Goal: Task Accomplishment & Management: Use online tool/utility

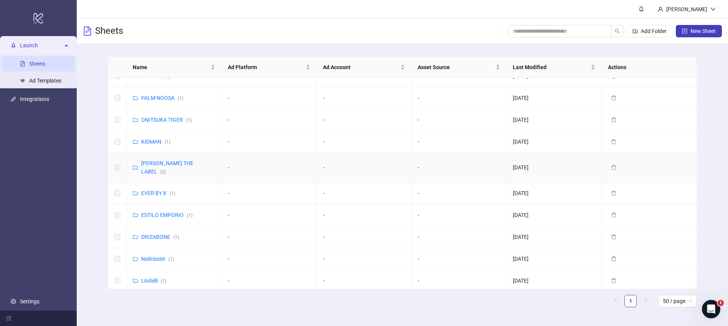
scroll to position [168, 0]
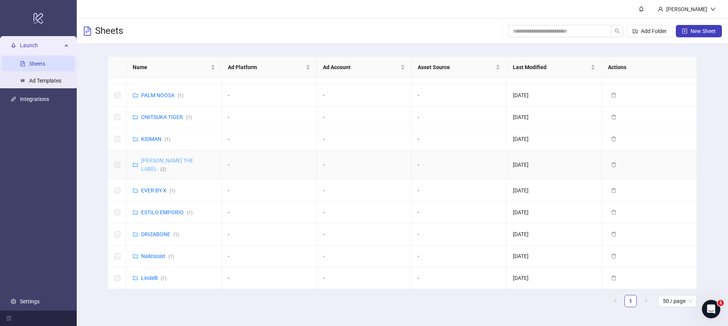
click at [156, 160] on link "FLOOK THE LABEL ( 2 )" at bounding box center [167, 164] width 52 height 15
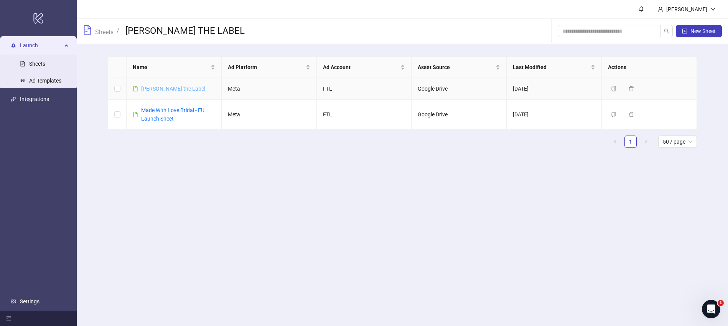
click at [161, 89] on link "FLook the Label" at bounding box center [173, 89] width 64 height 6
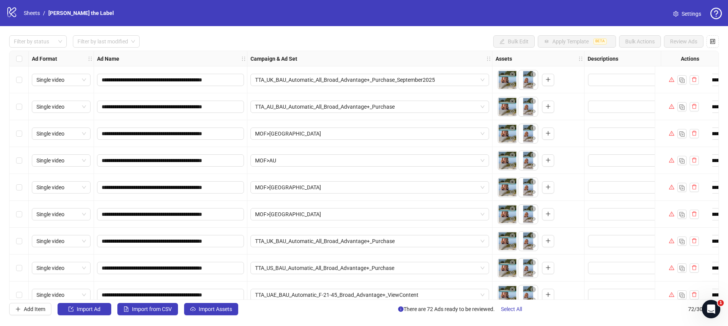
click at [689, 12] on span "Settings" at bounding box center [691, 14] width 20 height 8
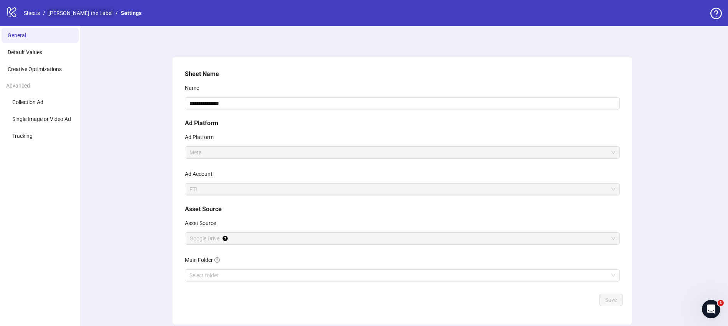
click at [76, 14] on link "FLook the Label" at bounding box center [80, 13] width 67 height 8
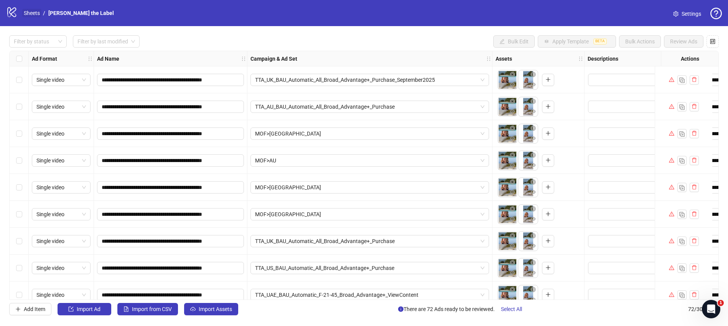
click at [32, 15] on link "Sheets" at bounding box center [31, 13] width 19 height 8
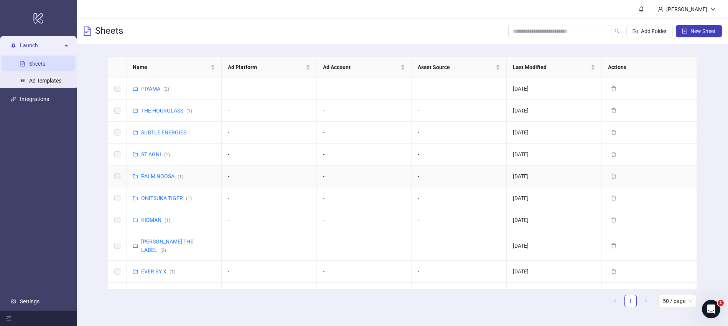
scroll to position [89, 0]
click at [164, 240] on link "[PERSON_NAME] THE LABEL ( 2 )" at bounding box center [167, 243] width 52 height 15
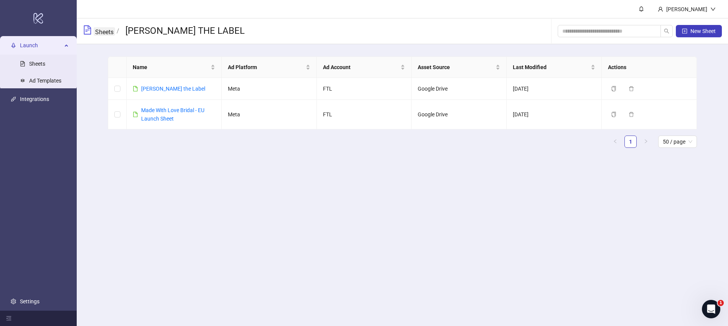
click at [100, 32] on link "Sheets" at bounding box center [104, 31] width 21 height 8
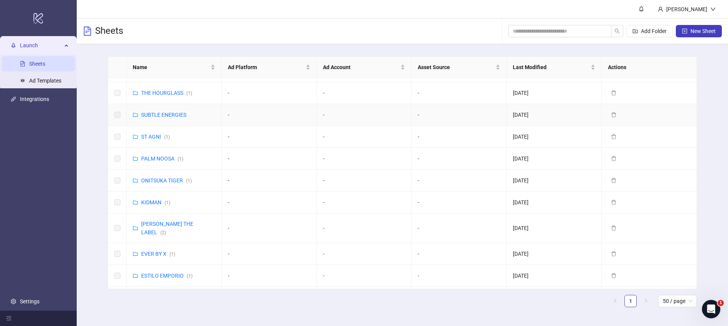
scroll to position [110, 0]
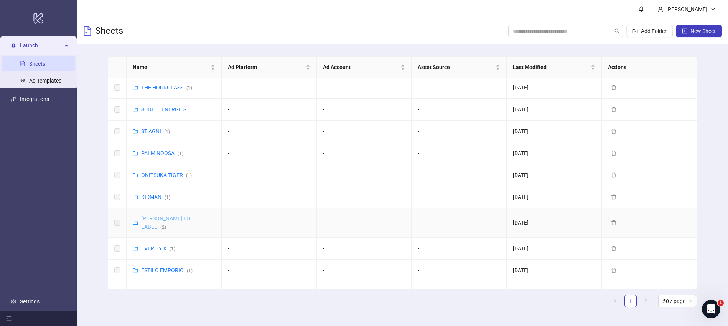
click at [173, 216] on link "FLOOK THE LABEL ( 2 )" at bounding box center [167, 222] width 52 height 15
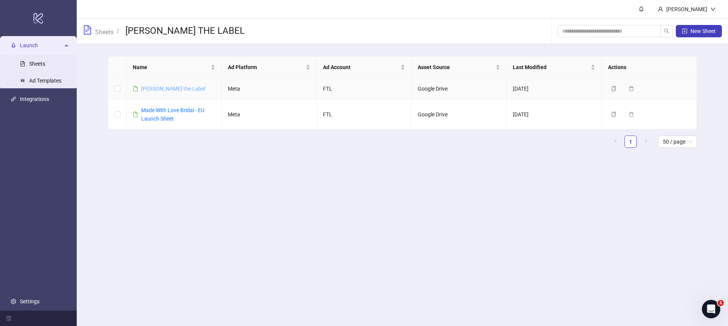
click at [167, 87] on link "[PERSON_NAME] the Label" at bounding box center [173, 89] width 64 height 6
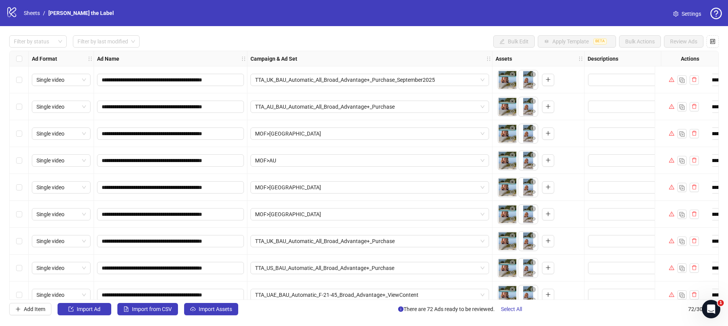
click at [686, 12] on span "Settings" at bounding box center [691, 14] width 20 height 8
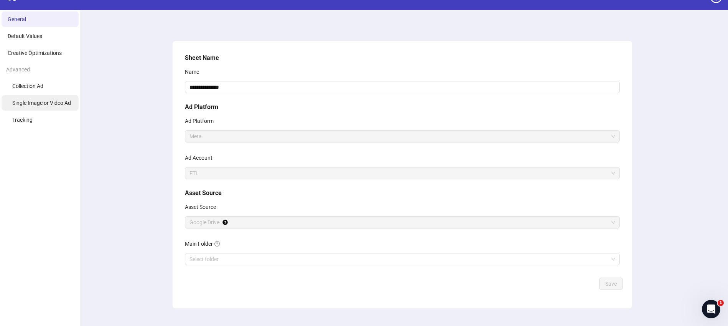
scroll to position [30, 0]
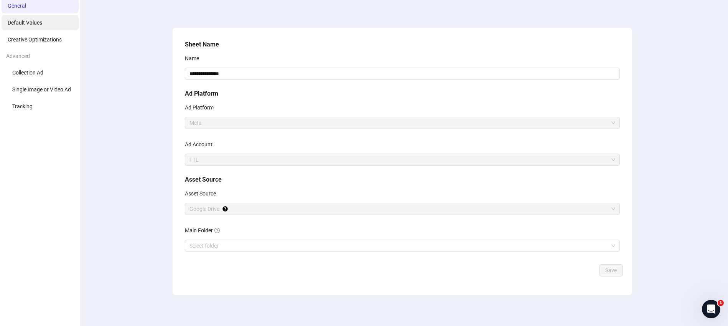
click at [31, 22] on span "Default Values" at bounding box center [25, 23] width 35 height 6
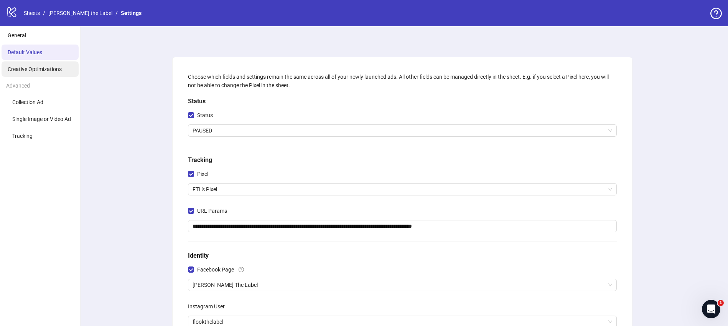
click at [44, 72] on li "Creative Optimizations" at bounding box center [40, 68] width 77 height 15
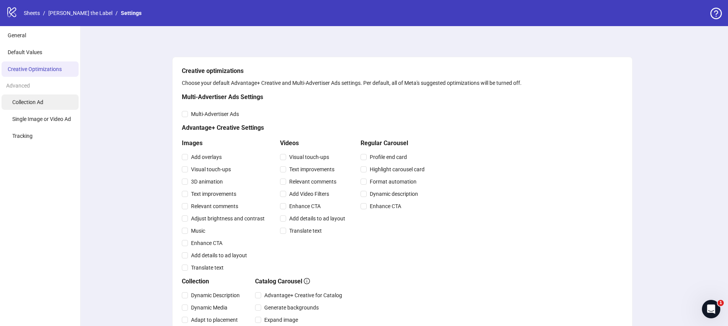
click at [37, 99] on span "Collection Ad" at bounding box center [27, 102] width 31 height 6
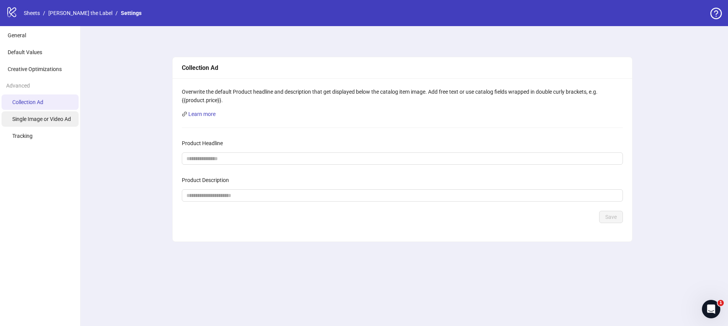
click at [53, 118] on span "Single Image or Video Ad" at bounding box center [41, 119] width 59 height 6
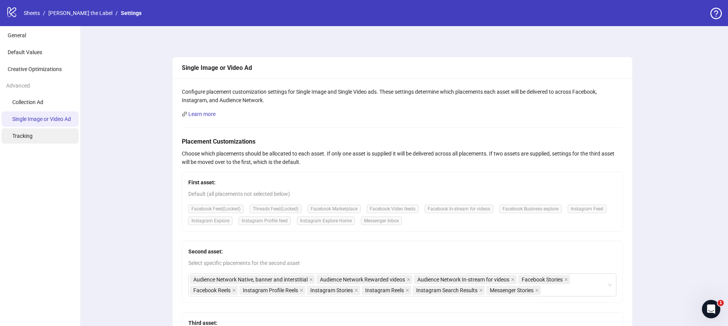
click at [26, 141] on li "Tracking" at bounding box center [40, 135] width 77 height 15
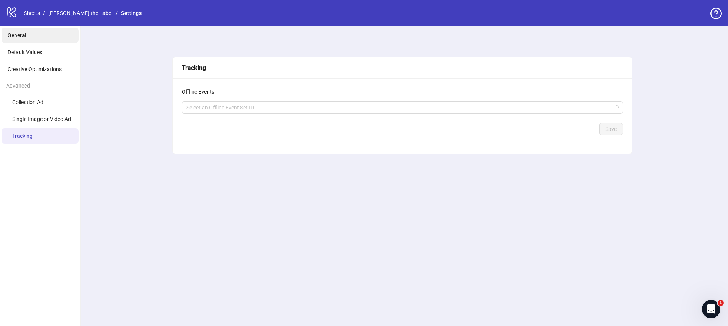
click at [23, 32] on span "General" at bounding box center [17, 35] width 18 height 6
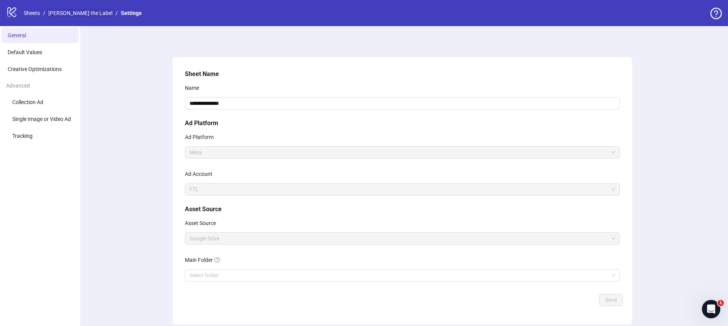
click at [68, 15] on link "FLook the Label" at bounding box center [80, 13] width 67 height 8
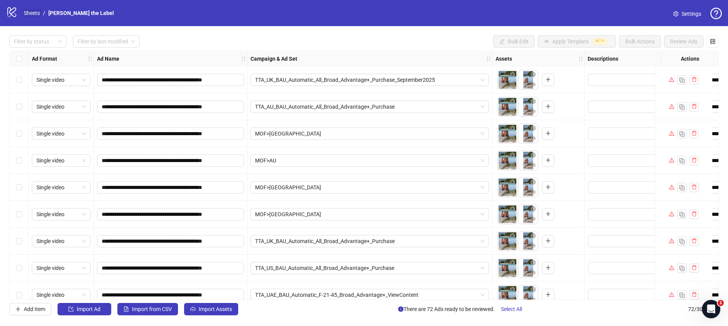
click at [34, 15] on link "Sheets" at bounding box center [31, 13] width 19 height 8
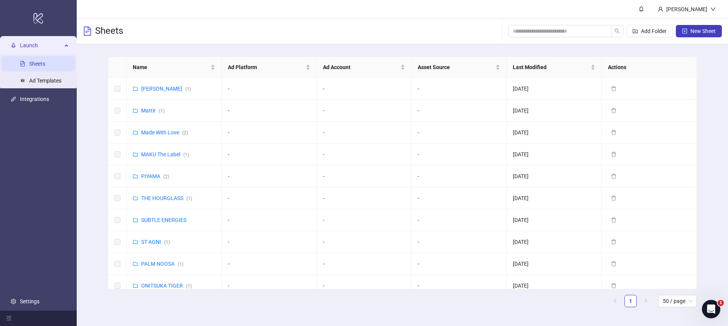
click at [37, 61] on link "Sheets" at bounding box center [37, 64] width 16 height 6
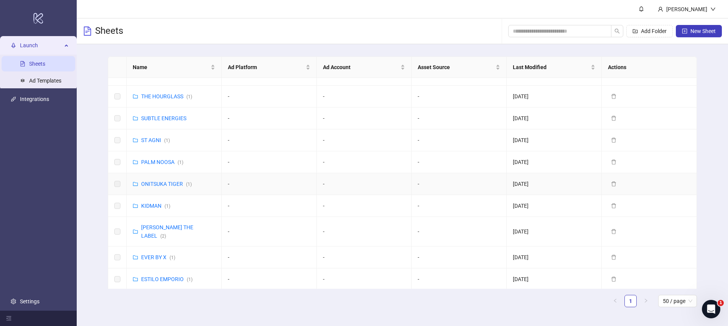
scroll to position [118, 0]
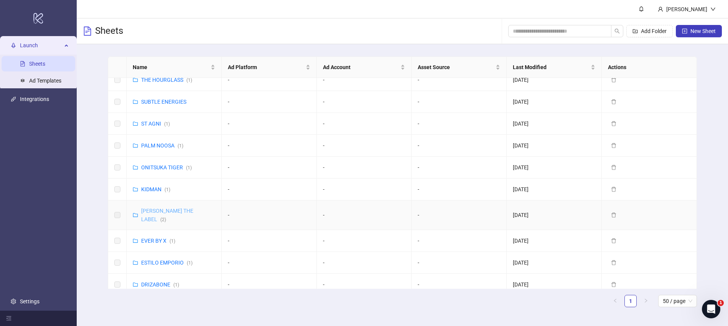
click at [163, 212] on link "FLOOK THE LABEL ( 2 )" at bounding box center [167, 214] width 52 height 15
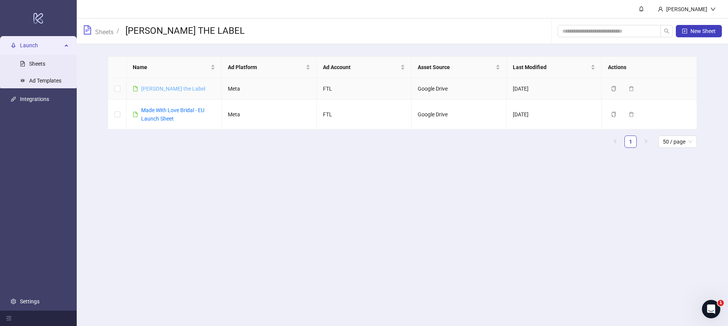
click at [163, 86] on link "FLook the Label" at bounding box center [173, 89] width 64 height 6
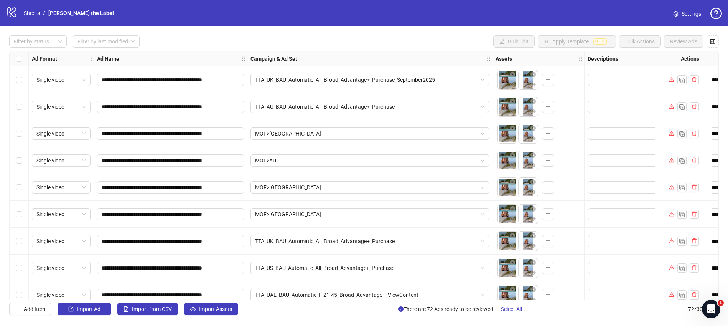
click at [687, 15] on span "Settings" at bounding box center [691, 14] width 20 height 8
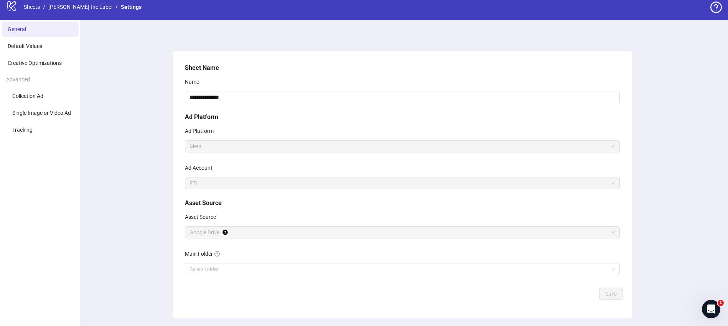
scroll to position [6, 0]
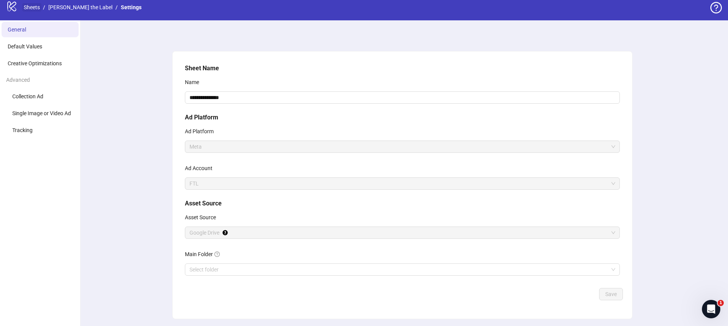
click at [36, 8] on link "Sheets" at bounding box center [31, 7] width 19 height 8
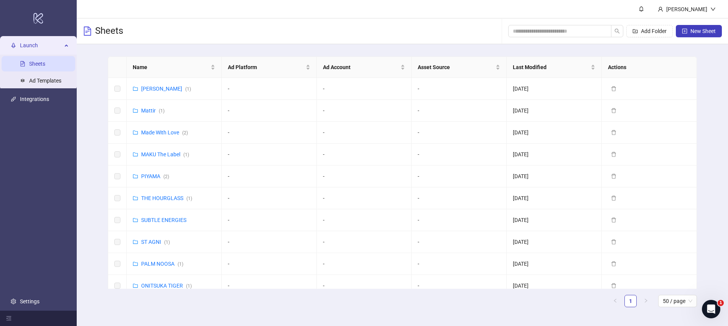
click at [45, 61] on link "Sheets" at bounding box center [37, 64] width 16 height 6
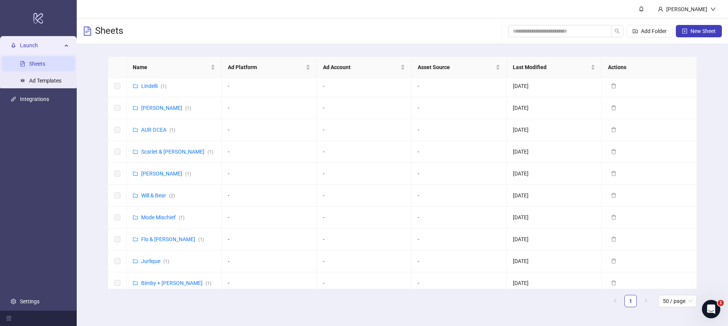
scroll to position [367, 0]
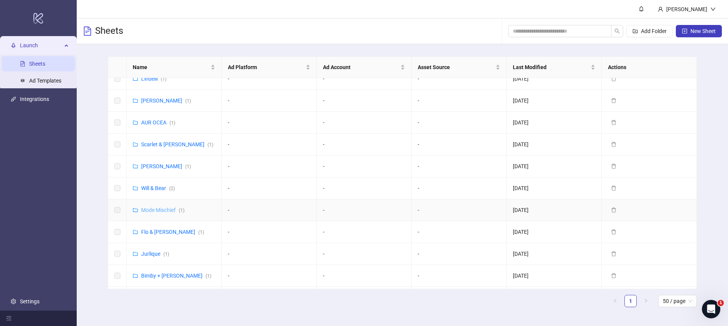
click at [163, 207] on link "Mode Mischief ( 1 )" at bounding box center [162, 210] width 43 height 6
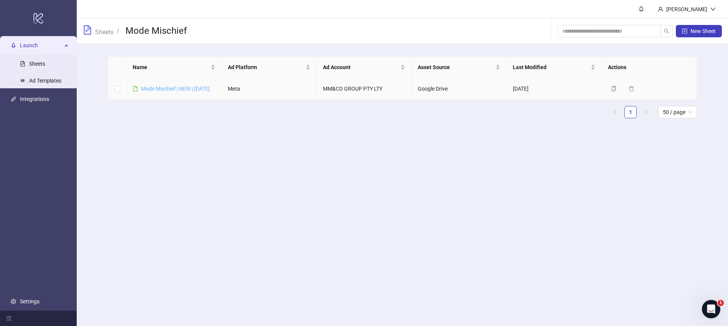
click at [171, 87] on link "Mode Mischief | NEW | [DATE]" at bounding box center [175, 89] width 69 height 6
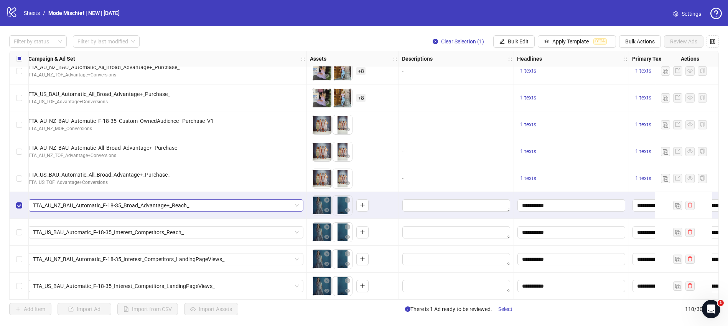
scroll to position [2723, 231]
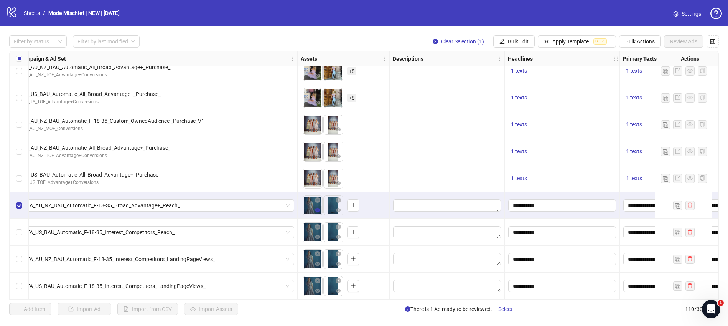
click at [317, 208] on icon "eye" at bounding box center [317, 210] width 5 height 4
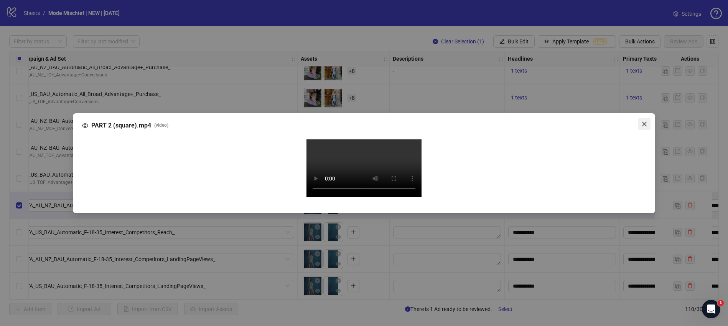
click at [644, 123] on icon "close" at bounding box center [644, 124] width 6 height 6
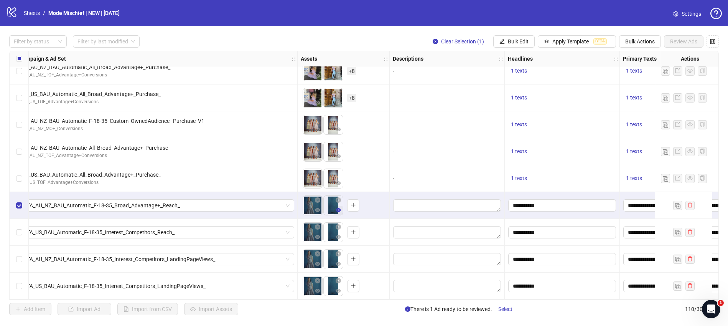
click at [339, 208] on icon "eye" at bounding box center [337, 210] width 5 height 4
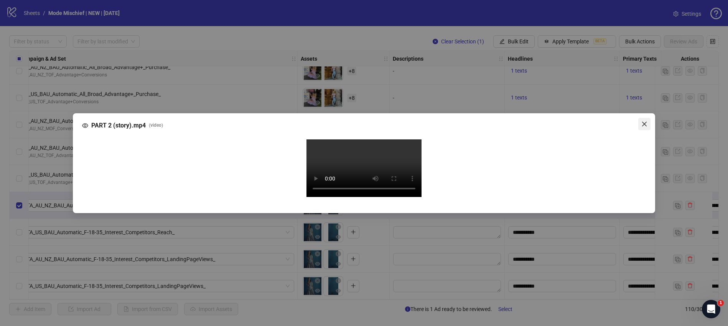
click at [648, 118] on button "Close" at bounding box center [644, 124] width 12 height 12
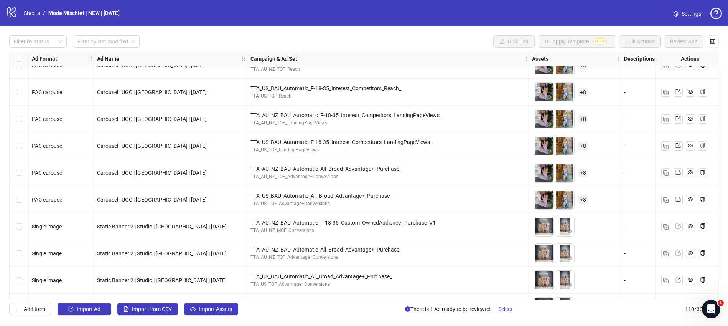
scroll to position [2723, 0]
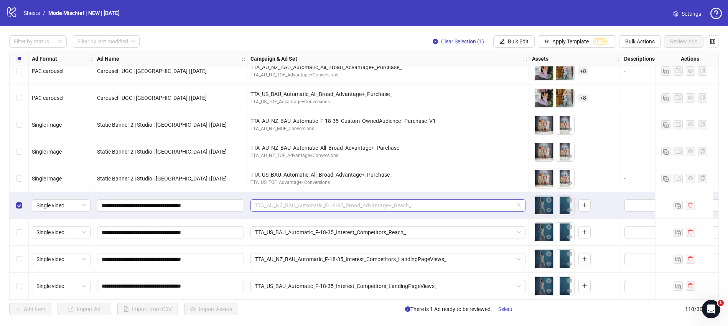
click at [402, 202] on span "TTA_AU_NZ_BAU_Automatic_F-18-35_Broad_Advantage+_Reach_" at bounding box center [388, 205] width 266 height 12
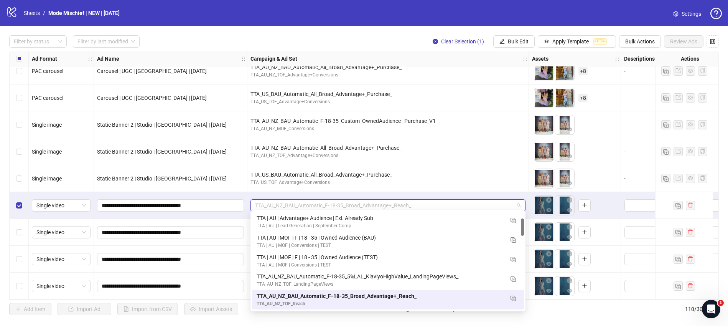
click at [402, 202] on span "TTA_AU_NZ_BAU_Automatic_F-18-35_Broad_Advantage+_Reach_" at bounding box center [388, 205] width 266 height 12
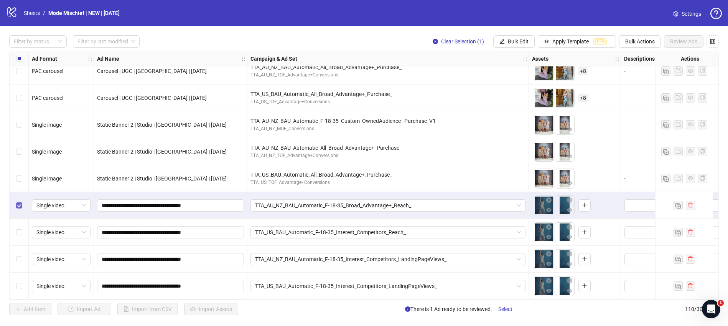
click at [19, 205] on label "Select row 107" at bounding box center [19, 205] width 6 height 8
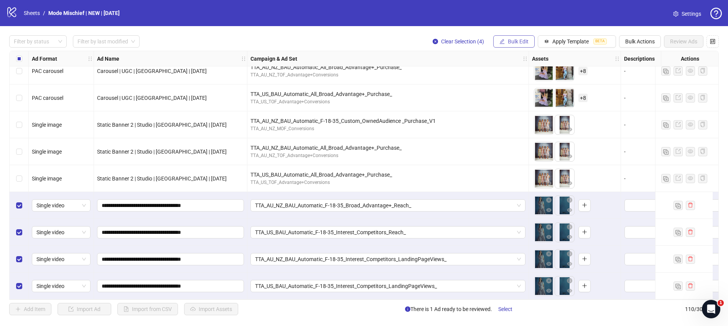
click at [513, 40] on span "Bulk Edit" at bounding box center [518, 41] width 21 height 6
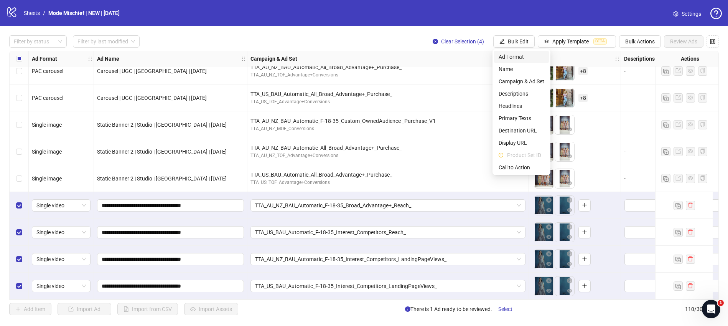
click at [513, 54] on span "Ad Format" at bounding box center [521, 57] width 46 height 8
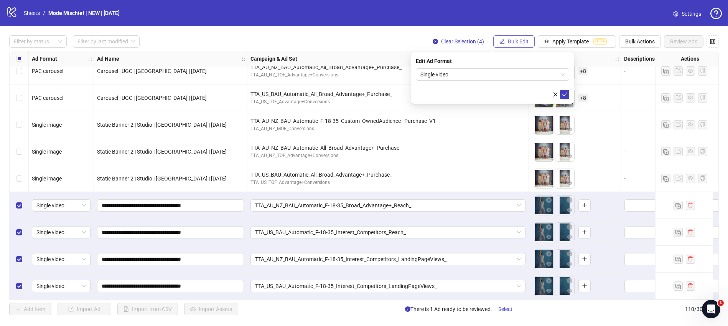
click at [515, 42] on span "Bulk Edit" at bounding box center [518, 41] width 21 height 6
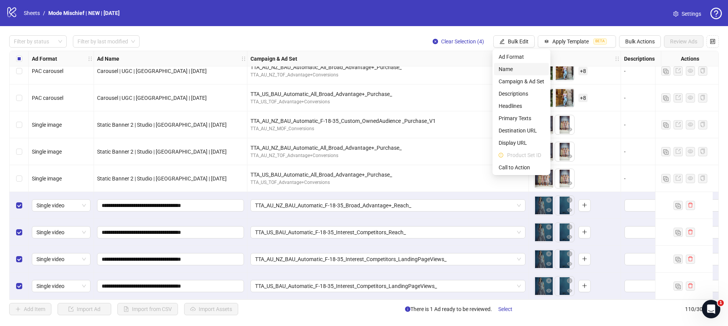
click at [509, 68] on span "Name" at bounding box center [521, 69] width 46 height 8
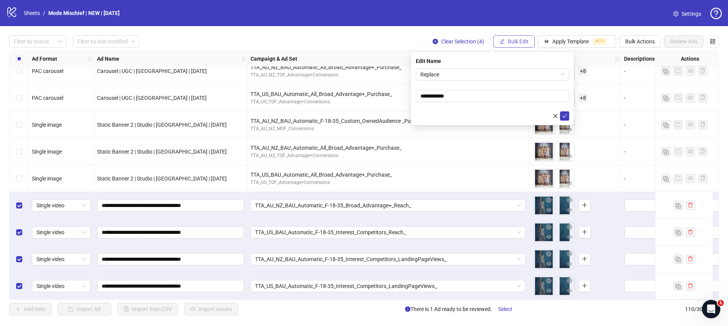
click at [512, 42] on span "Bulk Edit" at bounding box center [518, 41] width 21 height 6
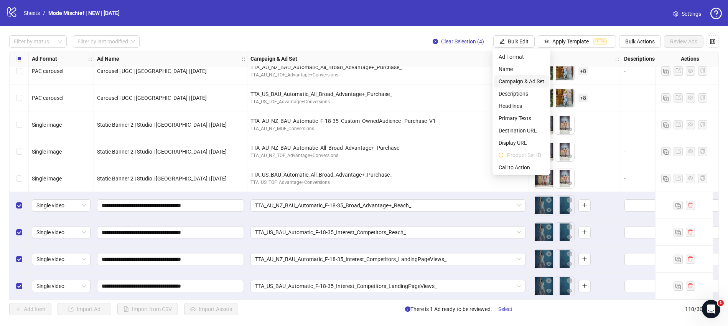
click at [512, 81] on span "Campaign & Ad Set" at bounding box center [521, 81] width 46 height 8
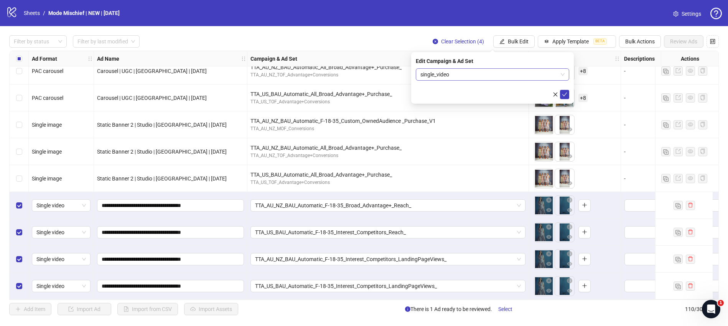
click at [510, 76] on span "single_video" at bounding box center [492, 75] width 144 height 12
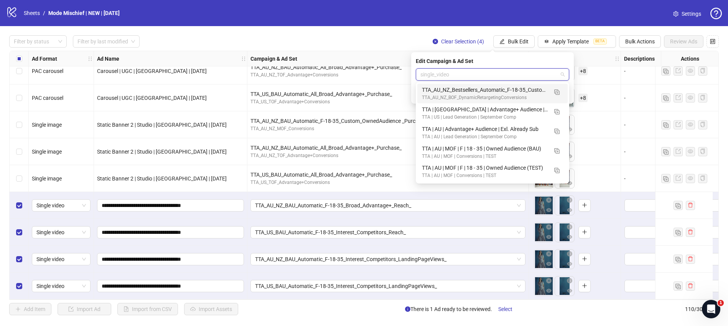
click at [425, 32] on div "Filter by status Filter by last modified Clear Selection (4) Bulk Edit Apply Te…" at bounding box center [364, 175] width 728 height 298
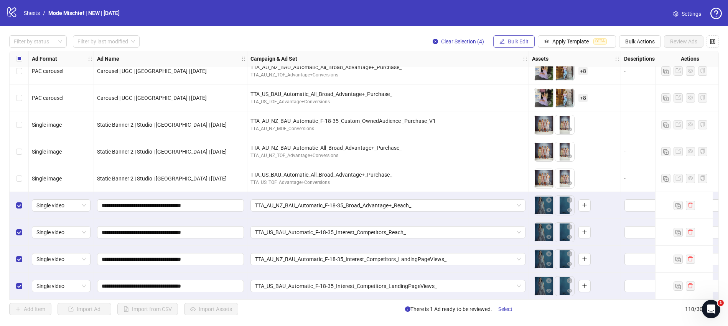
click at [521, 45] on button "Bulk Edit" at bounding box center [513, 41] width 41 height 12
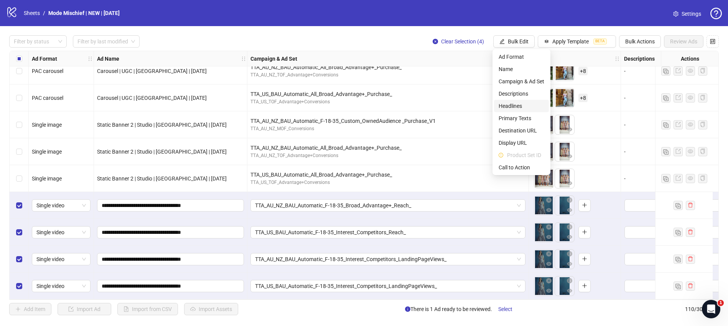
click at [519, 104] on span "Headlines" at bounding box center [521, 106] width 46 height 8
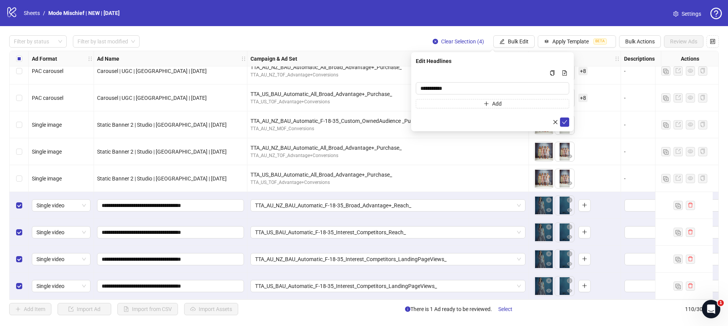
click at [482, 28] on div "Filter by status Filter by last modified Clear Selection (4) Bulk Edit Apply Te…" at bounding box center [364, 175] width 728 height 298
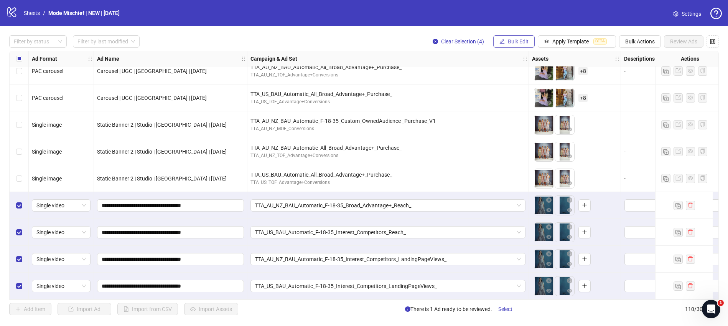
click at [512, 41] on span "Bulk Edit" at bounding box center [518, 41] width 21 height 6
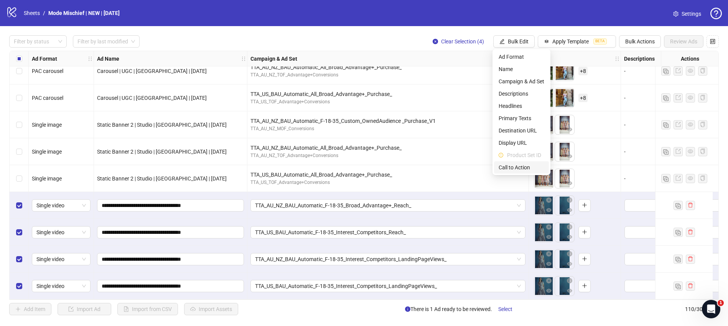
click at [506, 163] on span "Call to Action" at bounding box center [521, 167] width 46 height 8
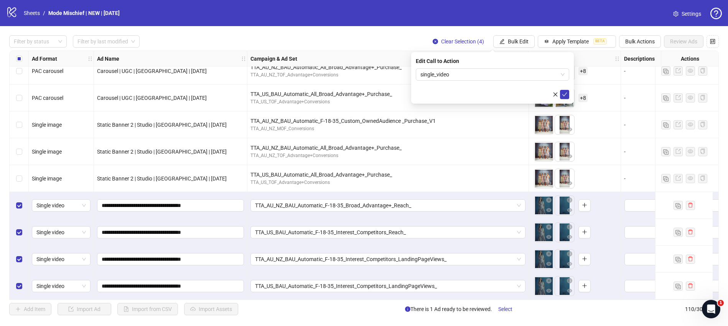
click at [508, 67] on div "Edit Call to Action single_video" at bounding box center [492, 77] width 163 height 51
click at [506, 76] on span "single_video" at bounding box center [492, 75] width 144 height 12
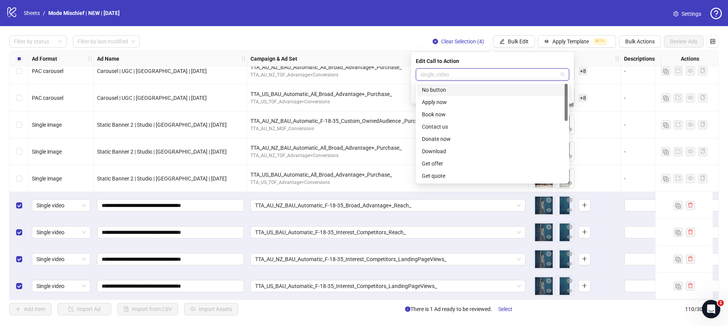
click at [475, 30] on div "Filter by status Filter by last modified Clear Selection (4) Bulk Edit Apply Te…" at bounding box center [364, 175] width 728 height 298
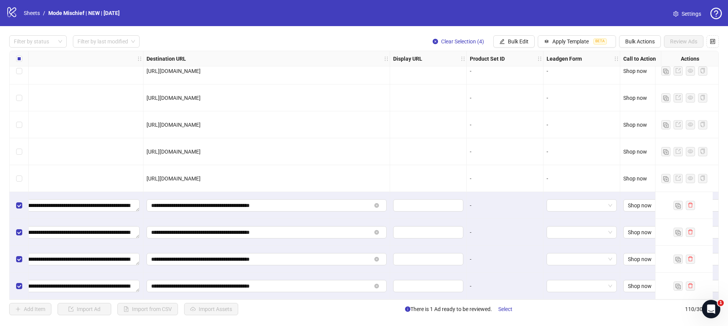
scroll to position [2723, 977]
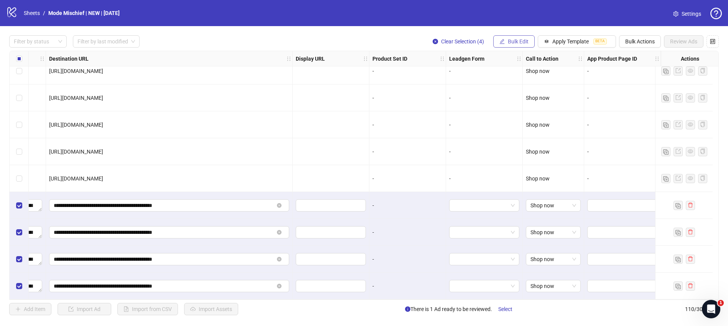
click at [518, 40] on span "Bulk Edit" at bounding box center [518, 41] width 21 height 6
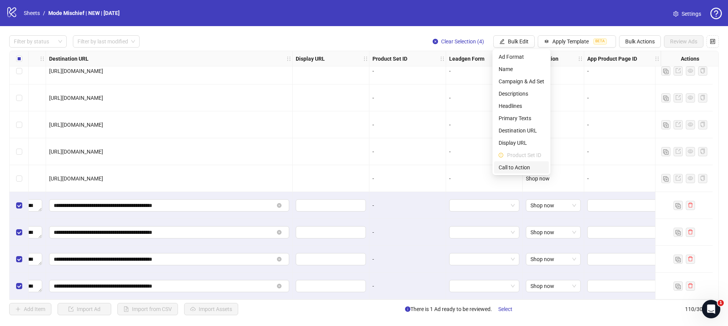
click at [509, 167] on span "Call to Action" at bounding box center [521, 167] width 46 height 8
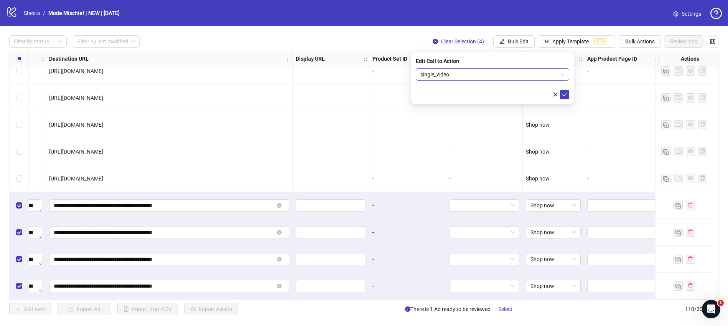
click at [495, 72] on span "single_video" at bounding box center [492, 75] width 144 height 12
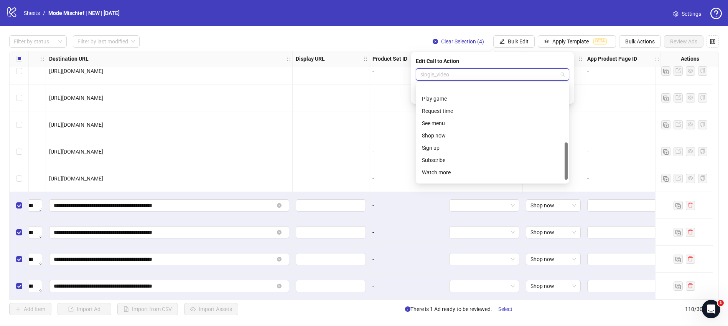
scroll to position [159, 0]
click at [462, 113] on div "Shop now" at bounding box center [492, 114] width 141 height 8
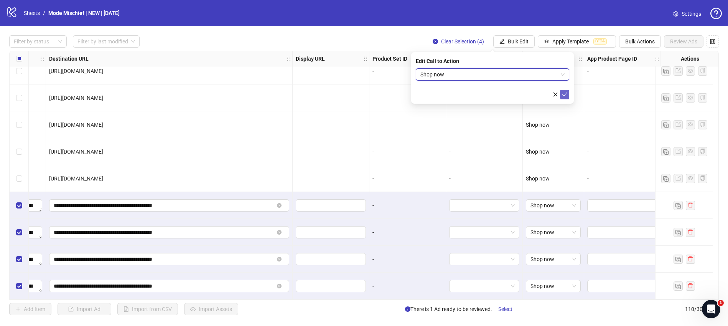
click at [564, 94] on icon "check" at bounding box center [564, 94] width 5 height 5
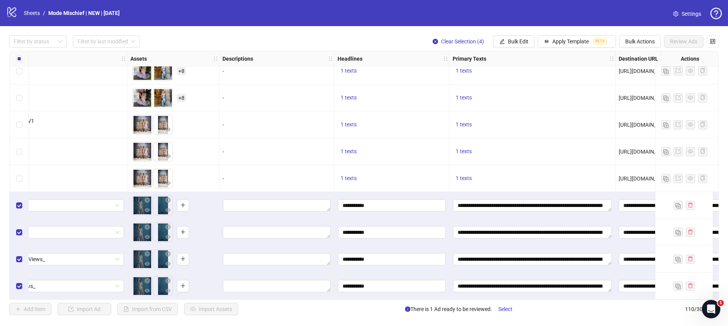
scroll to position [2723, 0]
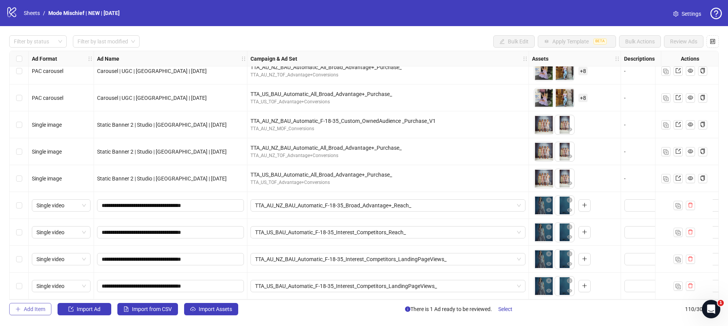
click at [34, 310] on span "Add Item" at bounding box center [34, 309] width 21 height 6
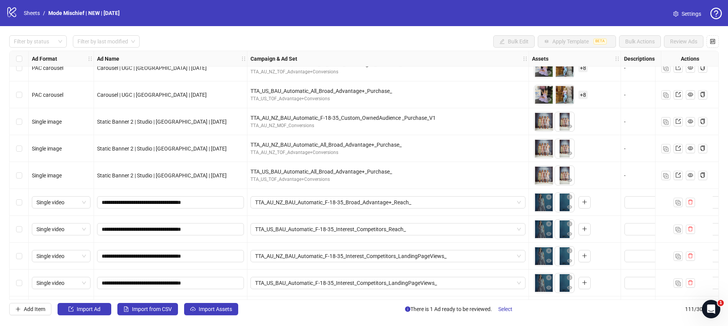
scroll to position [2749, 0]
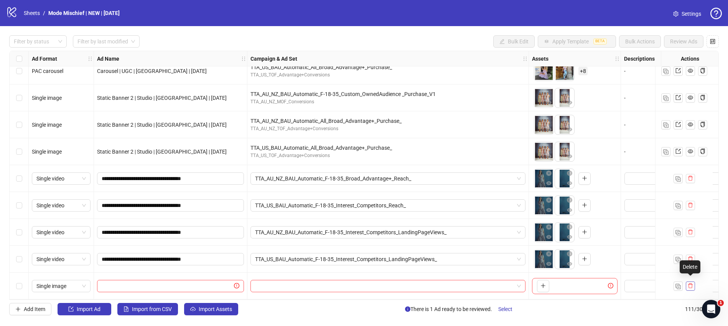
click at [692, 285] on icon "delete" at bounding box center [689, 285] width 5 height 5
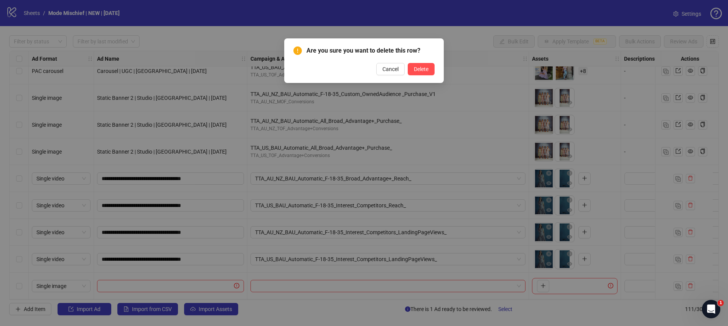
click at [435, 71] on div "Are you sure you want to delete this row? Cancel Delete" at bounding box center [363, 60] width 159 height 44
click at [424, 71] on span "Delete" at bounding box center [421, 69] width 15 height 6
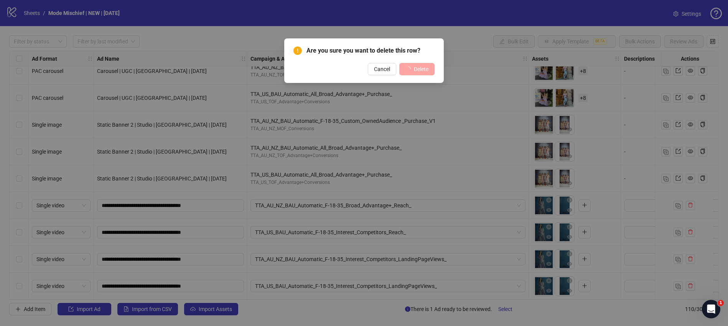
scroll to position [2723, 0]
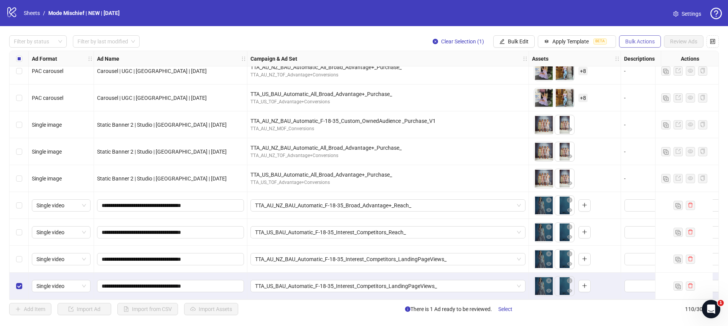
click at [646, 43] on span "Bulk Actions" at bounding box center [640, 41] width 30 height 6
click at [641, 82] on span "Duplicate with assets" at bounding box center [650, 81] width 53 height 8
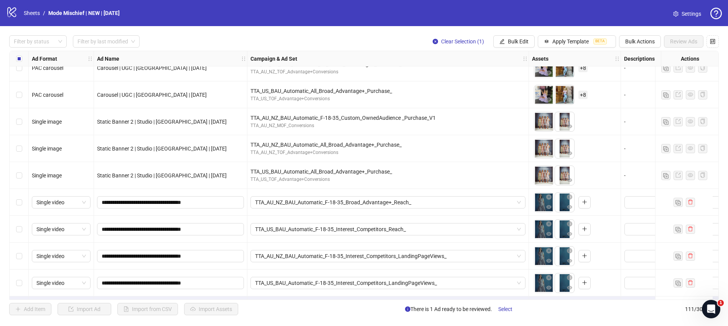
scroll to position [2749, 0]
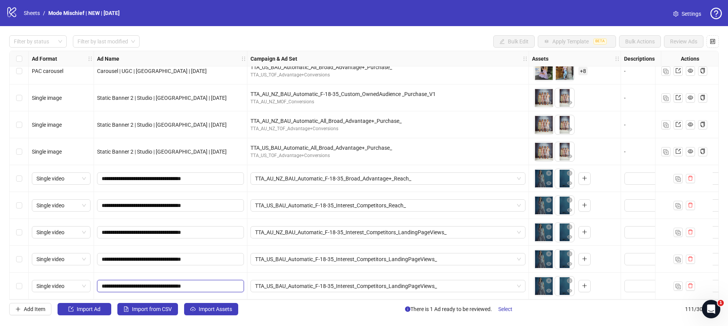
click at [171, 281] on input "**********" at bounding box center [170, 285] width 136 height 8
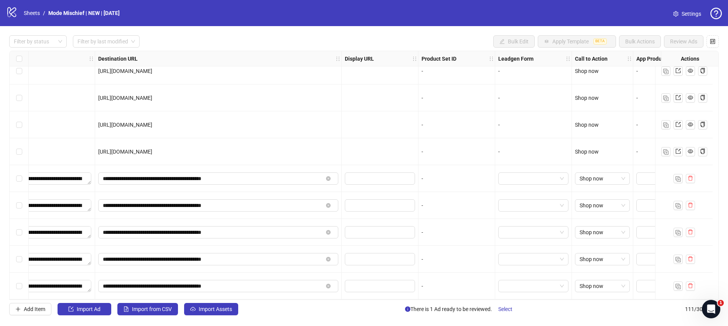
scroll to position [2749, 977]
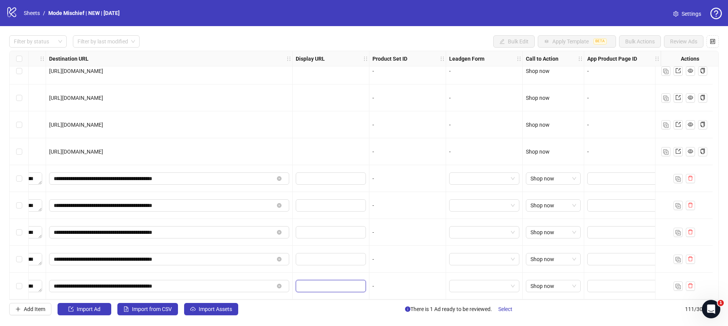
click at [337, 281] on input "text" at bounding box center [329, 285] width 59 height 8
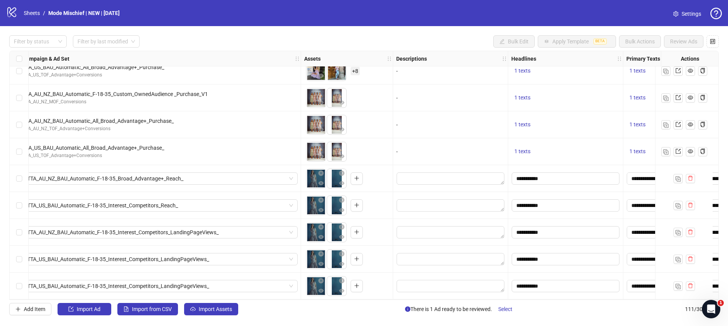
scroll to position [2749, 0]
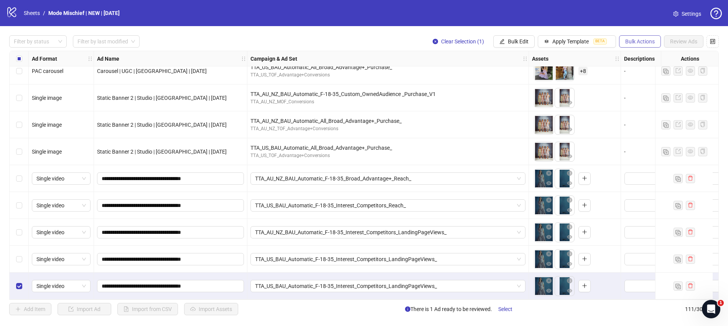
click at [643, 41] on span "Bulk Actions" at bounding box center [640, 41] width 30 height 6
click at [15, 283] on div "Select row 111" at bounding box center [19, 285] width 19 height 27
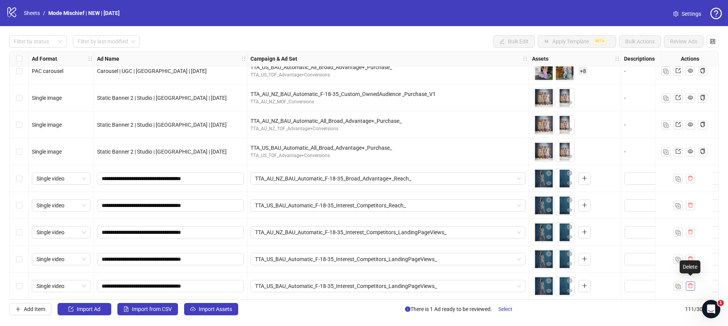
click at [689, 283] on icon "delete" at bounding box center [690, 285] width 5 height 5
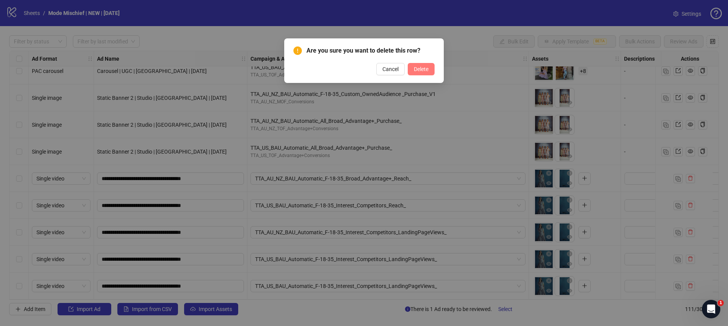
click at [428, 69] on span "Delete" at bounding box center [421, 69] width 15 height 6
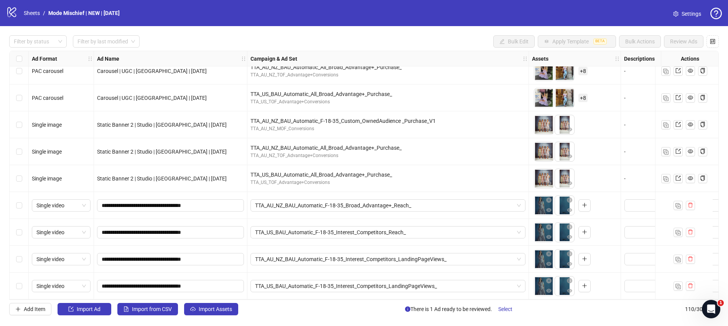
click at [689, 13] on span "Settings" at bounding box center [691, 14] width 20 height 8
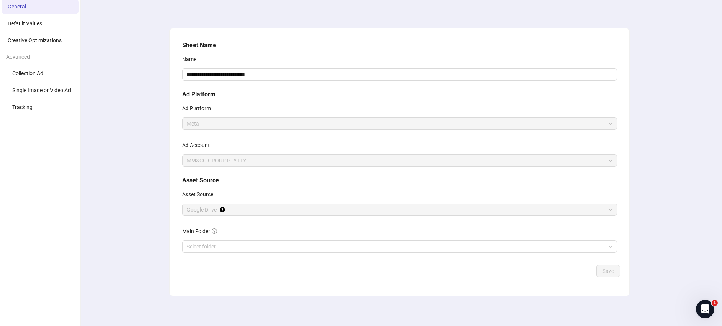
scroll to position [30, 0]
click at [50, 24] on li "Default Values" at bounding box center [40, 22] width 77 height 15
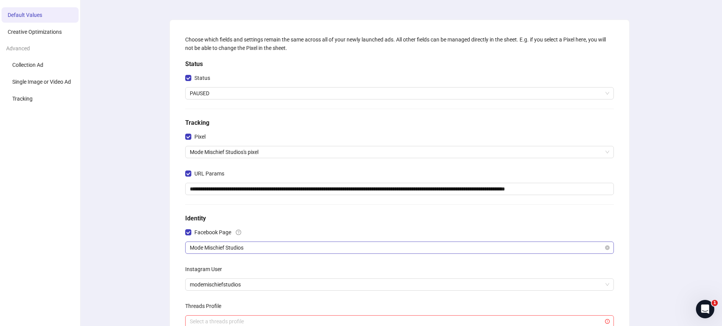
scroll to position [25, 0]
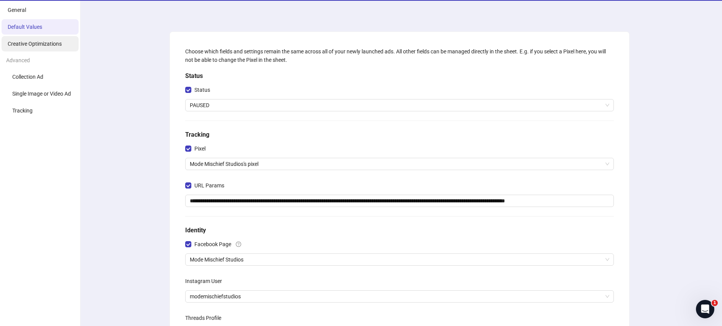
click at [41, 48] on li "Creative Optimizations" at bounding box center [40, 43] width 77 height 15
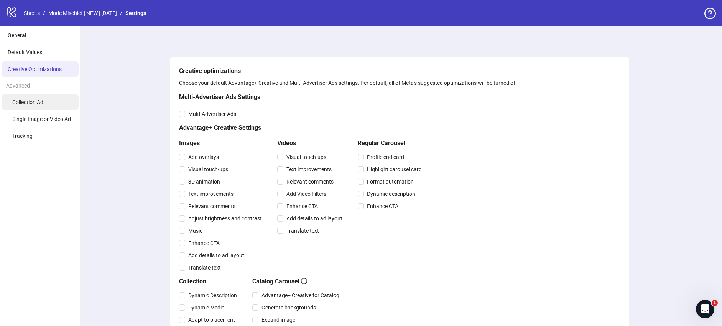
click at [43, 102] on span "Collection Ad" at bounding box center [27, 102] width 31 height 6
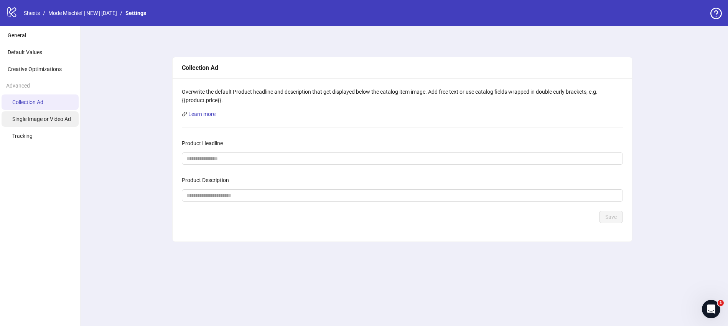
click at [39, 112] on li "Single Image or Video Ad" at bounding box center [40, 118] width 77 height 15
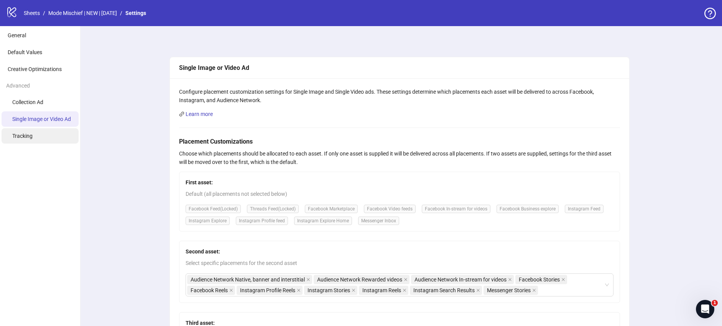
click at [31, 136] on span "Tracking" at bounding box center [22, 136] width 20 height 6
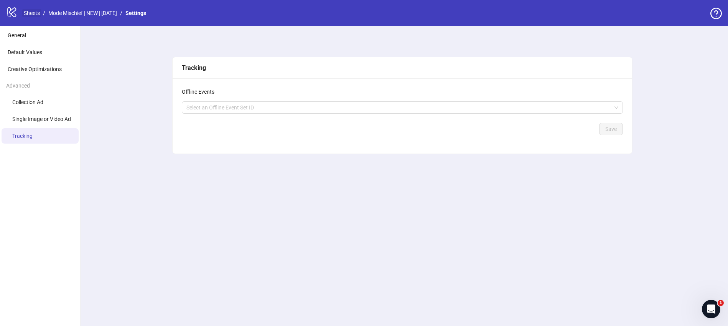
click at [30, 13] on link "Sheets" at bounding box center [31, 13] width 19 height 8
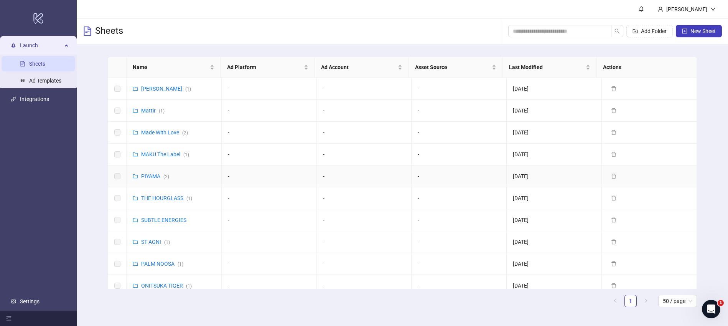
scroll to position [386, 0]
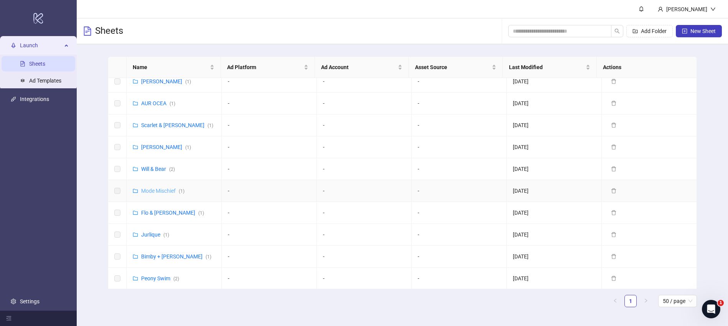
click at [161, 187] on link "Mode Mischief ( 1 )" at bounding box center [162, 190] width 43 height 6
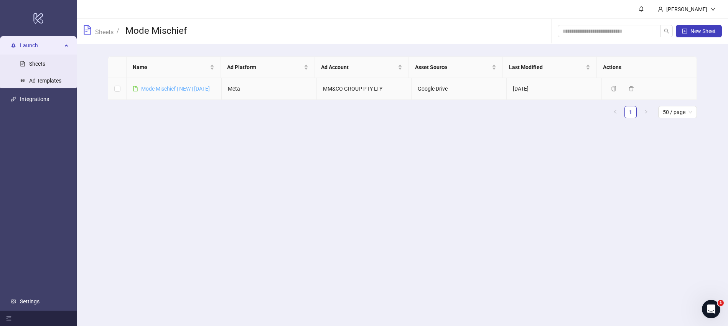
click at [179, 87] on link "Mode Mischief | NEW | [DATE]" at bounding box center [175, 89] width 69 height 6
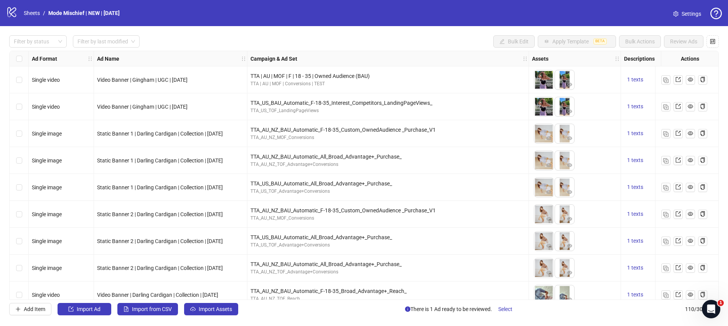
click at [688, 13] on span "Settings" at bounding box center [691, 14] width 20 height 8
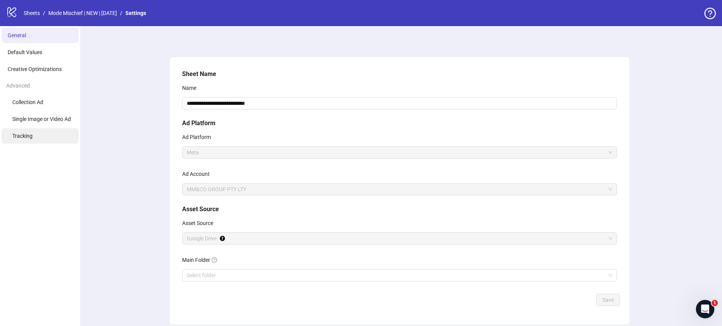
click at [44, 139] on li "Tracking" at bounding box center [40, 135] width 77 height 15
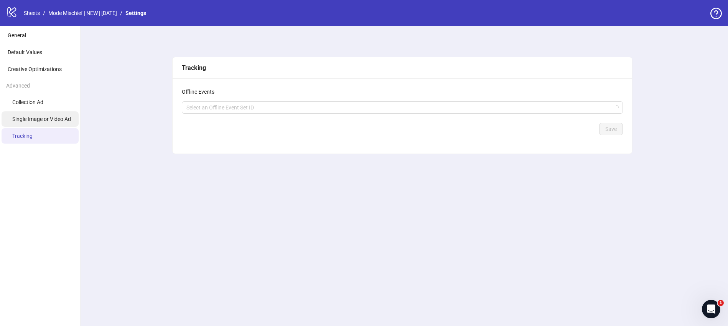
click at [51, 113] on li "Single Image or Video Ad" at bounding box center [40, 118] width 77 height 15
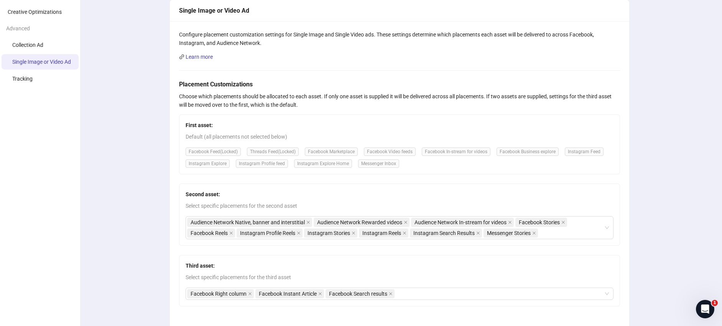
scroll to position [48, 0]
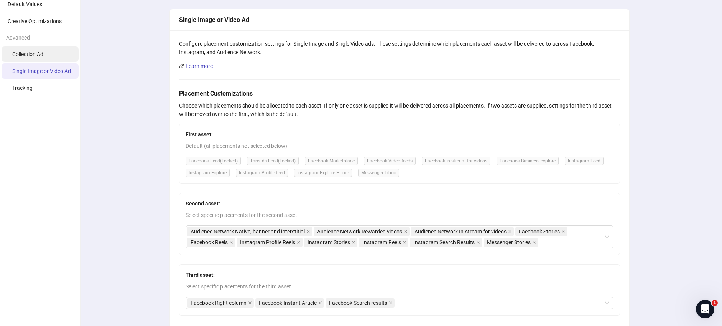
click at [33, 51] on span "Collection Ad" at bounding box center [27, 54] width 31 height 6
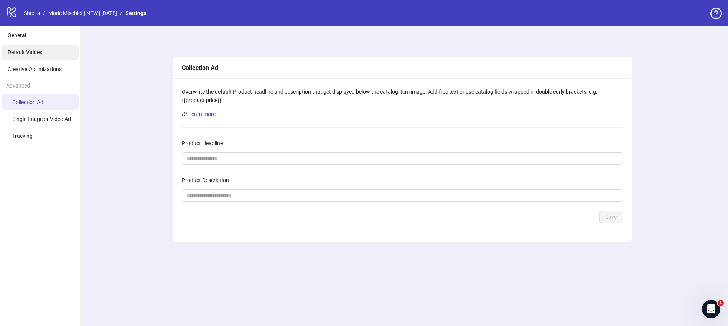
click at [30, 51] on span "Default Values" at bounding box center [25, 52] width 35 height 6
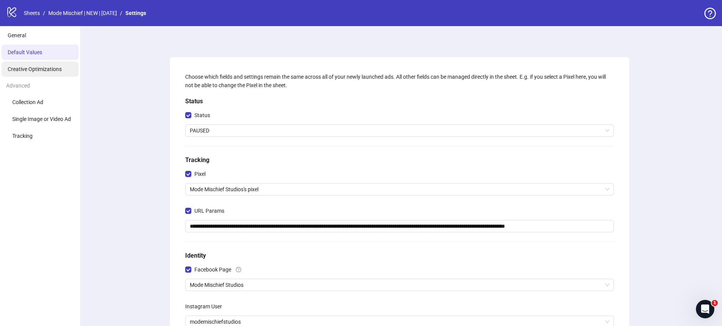
click at [43, 69] on span "Creative Optimizations" at bounding box center [35, 69] width 54 height 6
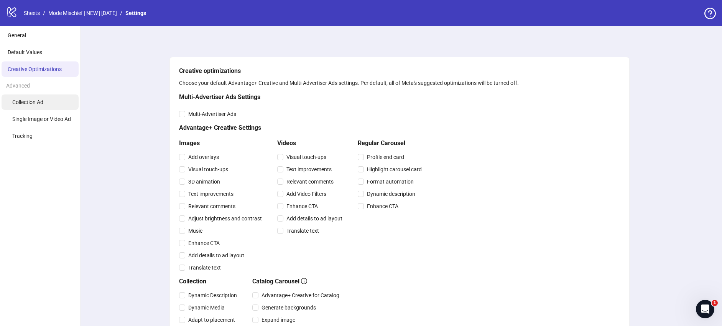
click at [36, 97] on li "Collection Ad" at bounding box center [40, 101] width 77 height 15
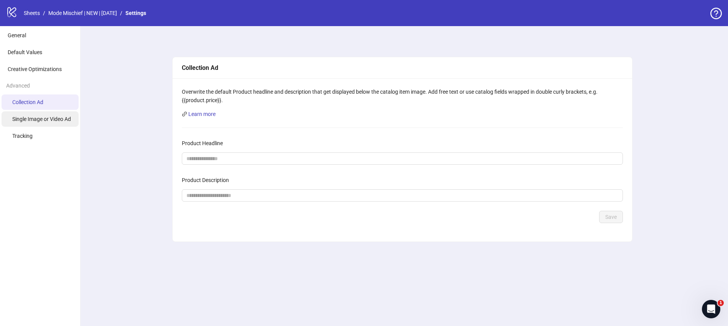
click at [52, 116] on span "Single Image or Video Ad" at bounding box center [41, 119] width 59 height 6
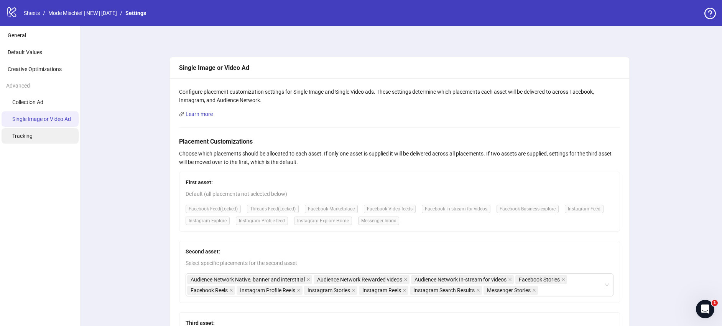
click at [32, 133] on span "Tracking" at bounding box center [22, 136] width 20 height 6
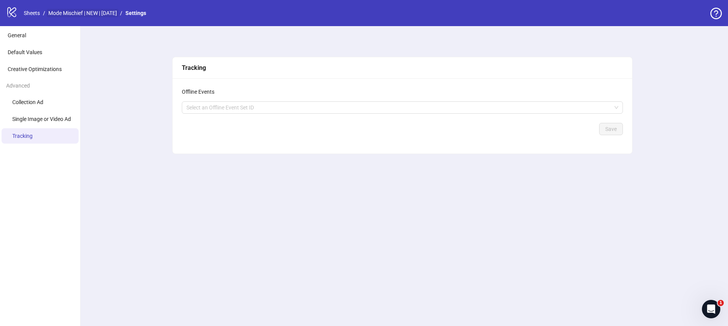
click at [113, 13] on link "Mode Mischief | NEW | [DATE]" at bounding box center [83, 13] width 72 height 8
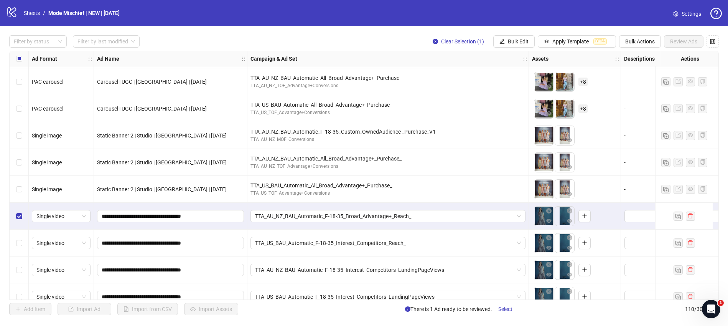
scroll to position [2723, 0]
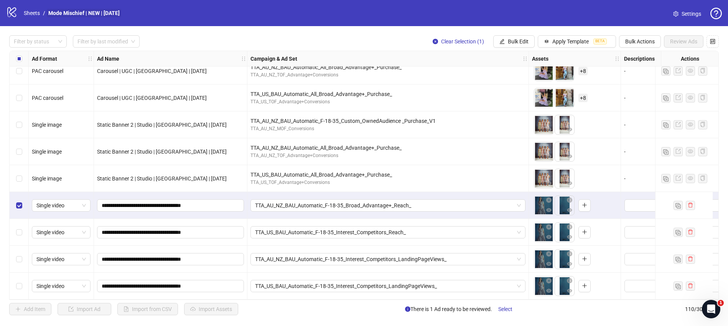
click at [67, 12] on link "Mode Mischief | NEW | [DATE]" at bounding box center [84, 13] width 74 height 8
click at [36, 13] on link "Sheets" at bounding box center [31, 13] width 19 height 8
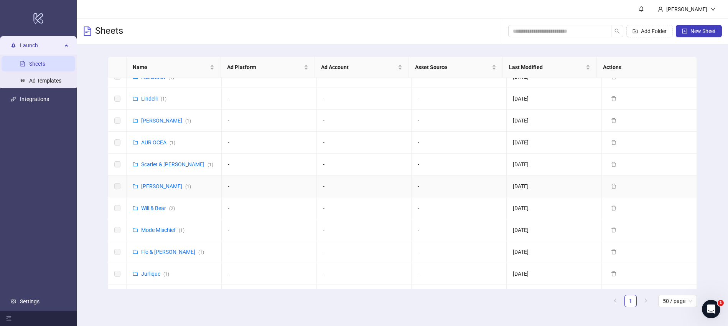
scroll to position [621, 0]
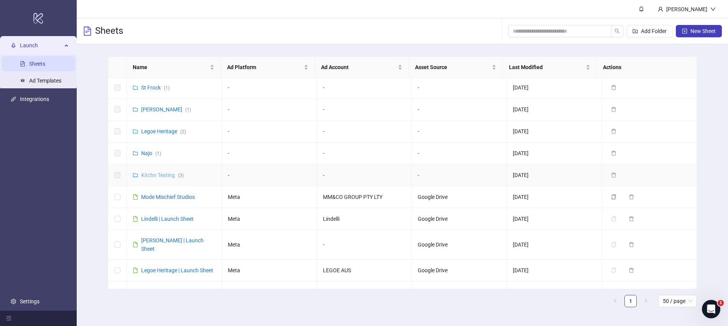
click at [153, 172] on link "Kitchn Testing ( 3 )" at bounding box center [162, 175] width 43 height 6
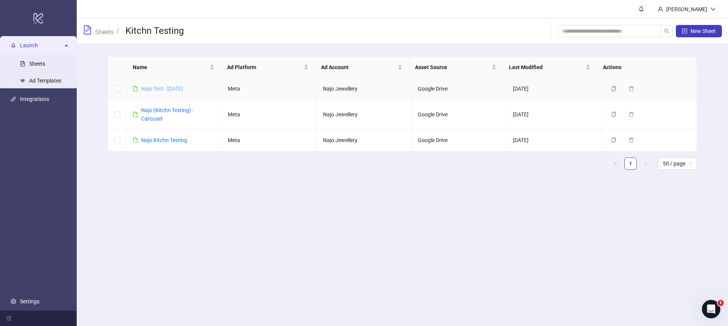
click at [169, 87] on link "Najo Test - 16th Sep" at bounding box center [162, 89] width 42 height 6
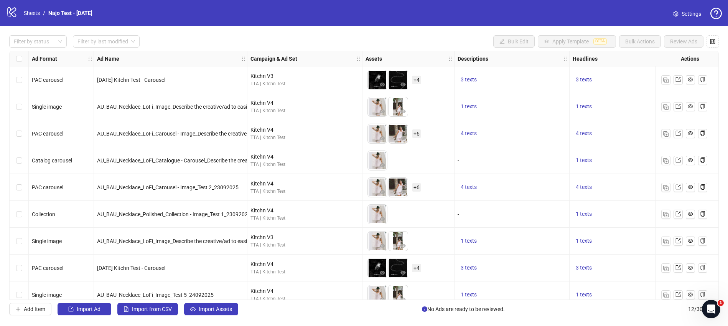
click at [691, 14] on span "Settings" at bounding box center [691, 14] width 20 height 8
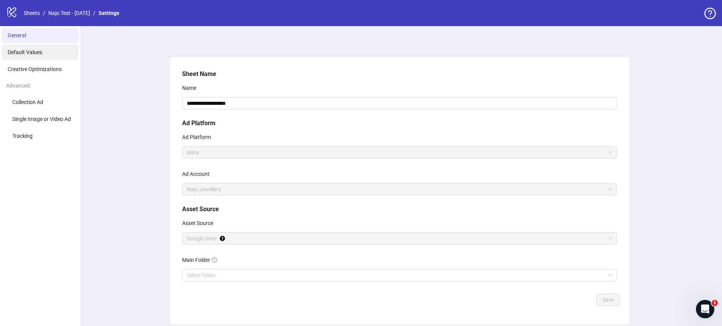
click at [57, 54] on li "Default Values" at bounding box center [40, 51] width 77 height 15
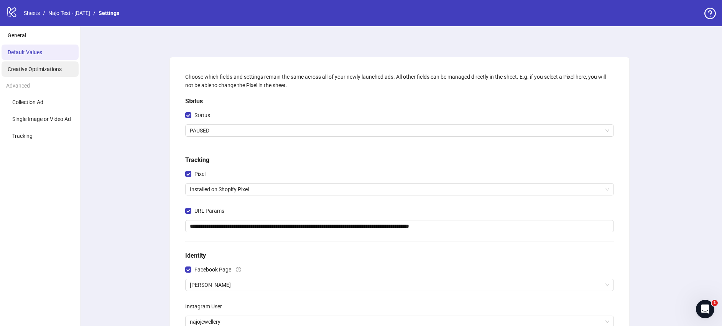
click at [46, 68] on span "Creative Optimizations" at bounding box center [35, 69] width 54 height 6
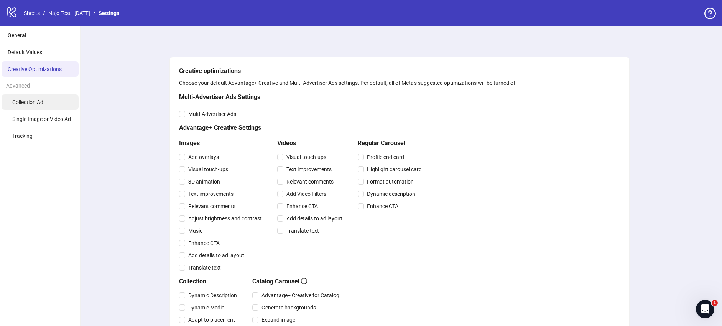
click at [36, 102] on span "Collection Ad" at bounding box center [27, 102] width 31 height 6
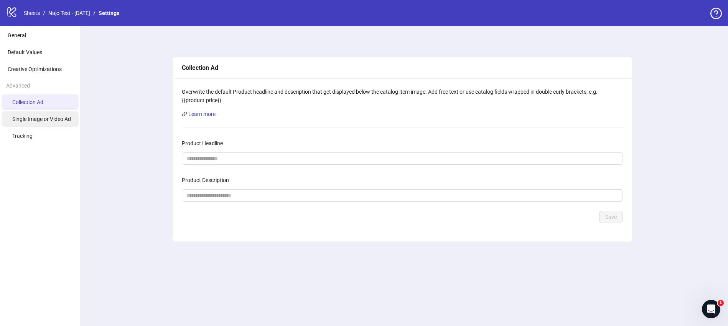
click at [43, 118] on span "Single Image or Video Ad" at bounding box center [41, 119] width 59 height 6
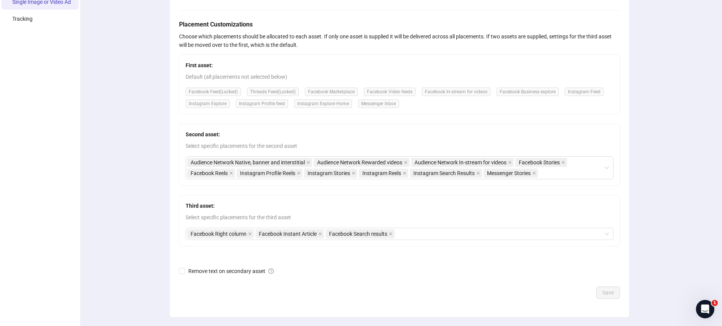
scroll to position [139, 0]
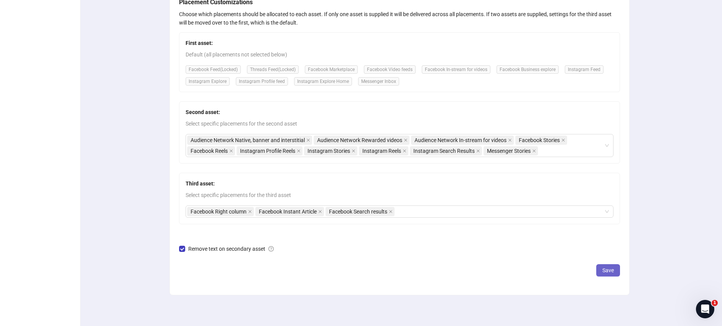
click at [605, 272] on span "Save" at bounding box center [608, 270] width 12 height 6
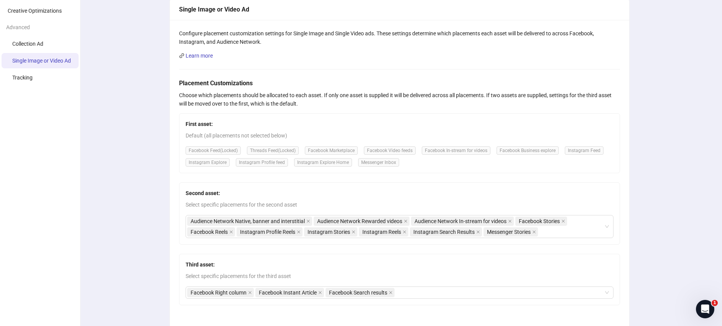
scroll to position [0, 0]
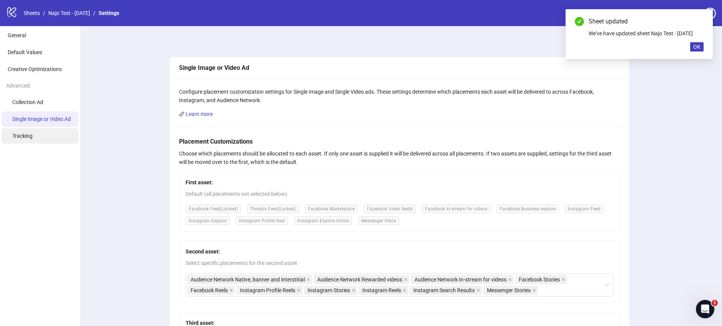
click at [38, 136] on li "Tracking" at bounding box center [40, 135] width 77 height 15
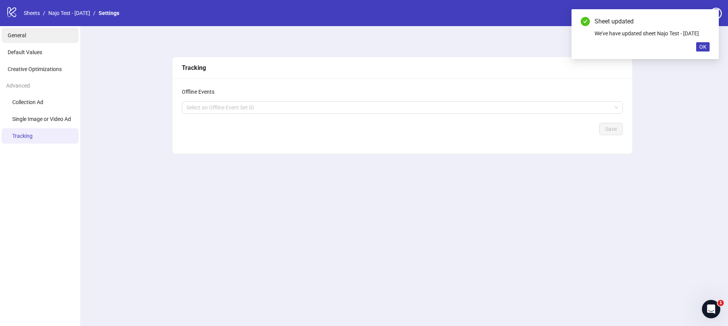
click at [46, 38] on li "General" at bounding box center [40, 35] width 77 height 15
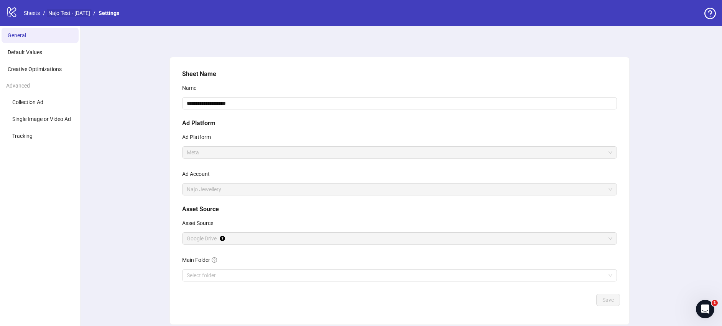
click at [79, 12] on link "Najo Test - [DATE]" at bounding box center [69, 13] width 45 height 8
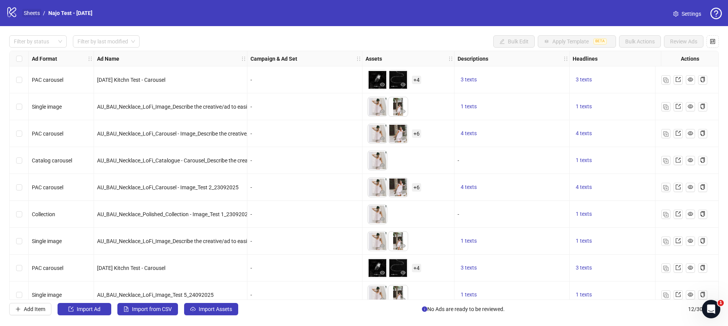
click at [36, 15] on link "Sheets" at bounding box center [31, 13] width 19 height 8
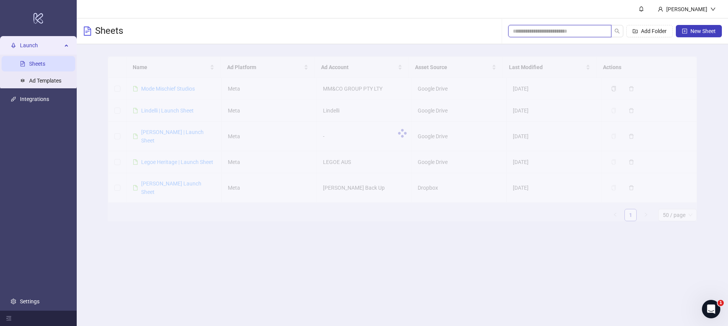
click at [572, 30] on input "search" at bounding box center [557, 31] width 88 height 8
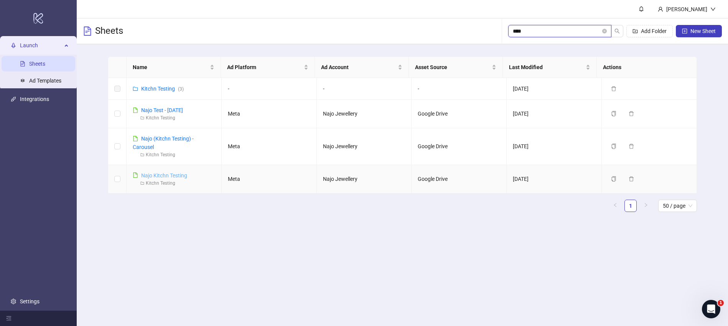
type input "****"
click at [163, 173] on link "Najo Kitchn Testing" at bounding box center [164, 175] width 46 height 6
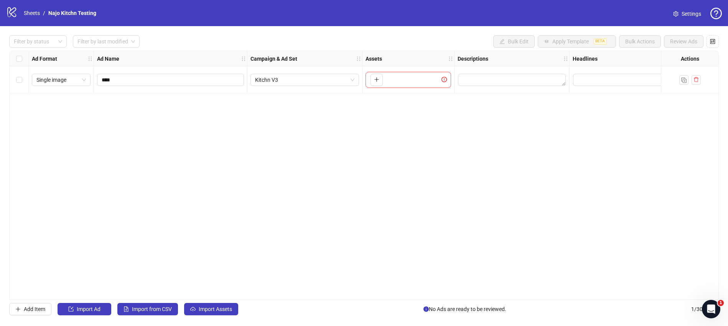
click at [689, 15] on span "Settings" at bounding box center [691, 14] width 20 height 8
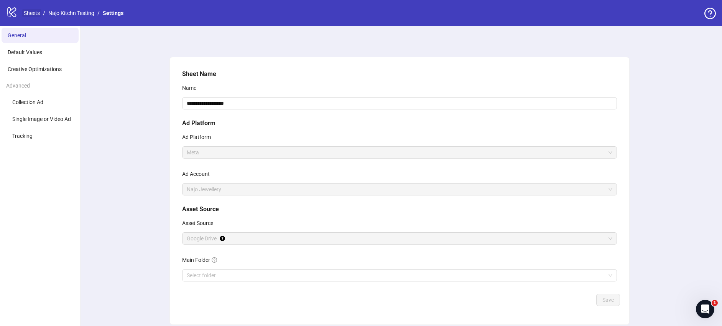
click at [28, 13] on link "Sheets" at bounding box center [31, 13] width 19 height 8
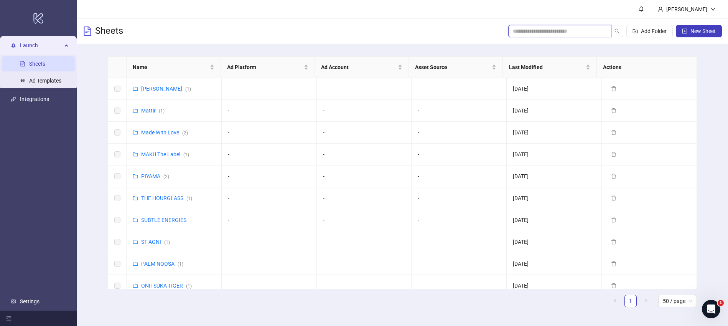
click at [552, 32] on input "search" at bounding box center [557, 31] width 88 height 8
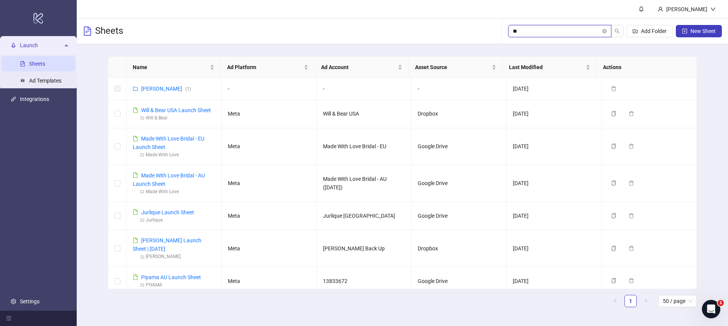
type input "*"
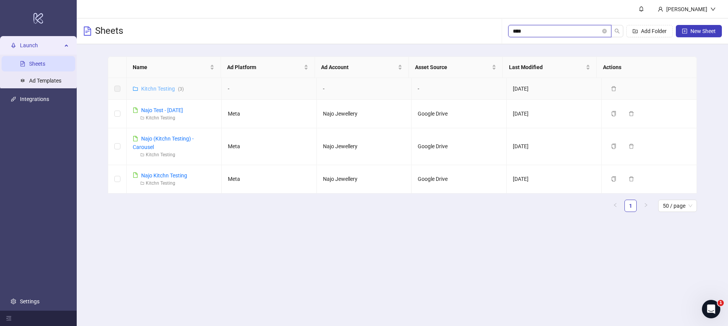
type input "****"
click at [170, 90] on link "Kitchn Testing ( 3 )" at bounding box center [162, 89] width 43 height 6
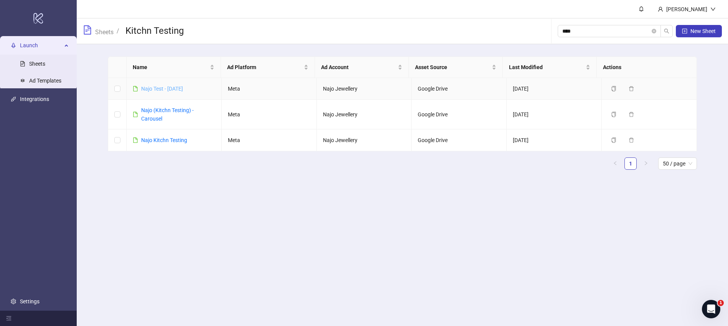
click at [160, 87] on link "Najo Test - [DATE]" at bounding box center [162, 89] width 42 height 6
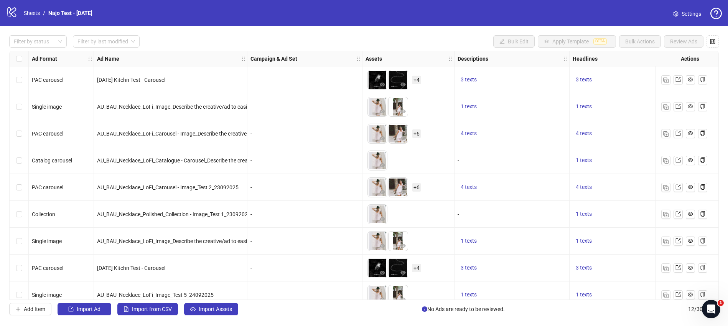
click at [688, 13] on span "Settings" at bounding box center [691, 14] width 20 height 8
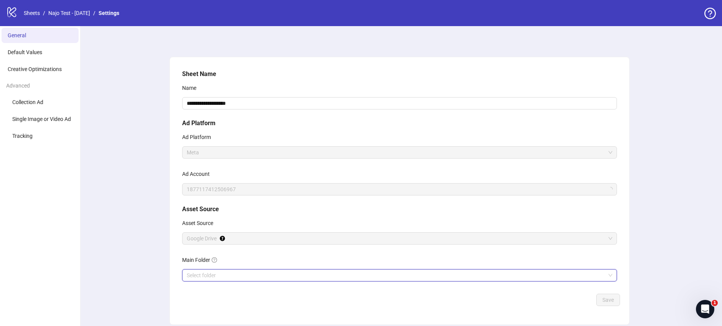
click at [242, 276] on input "Main Folder" at bounding box center [396, 275] width 419 height 12
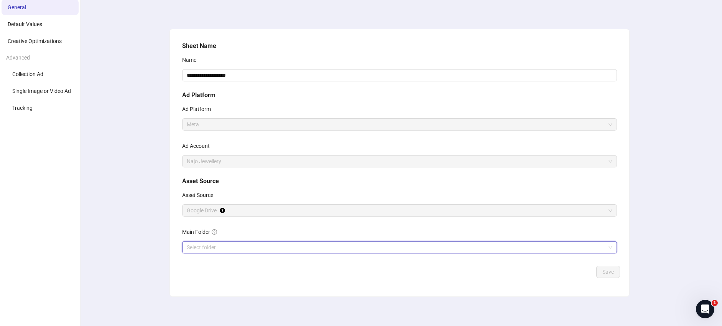
scroll to position [30, 0]
click at [250, 246] on input "Main Folder" at bounding box center [396, 246] width 419 height 12
click at [607, 269] on span "Save" at bounding box center [608, 270] width 12 height 6
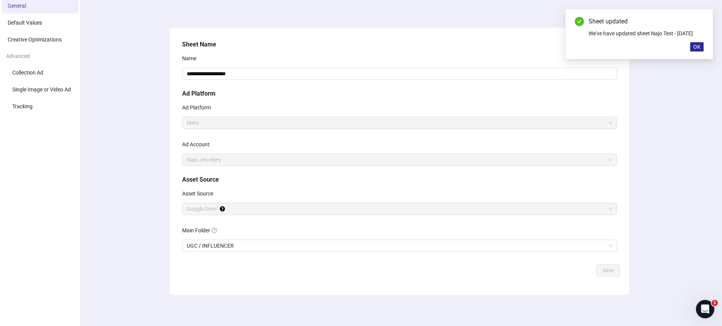
click at [696, 47] on span "OK" at bounding box center [696, 47] width 7 height 6
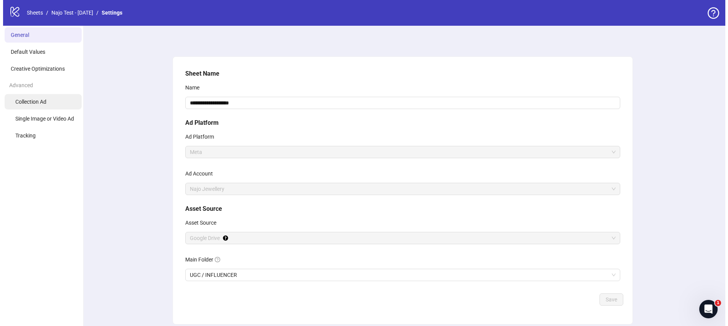
scroll to position [0, 0]
click at [67, 13] on link "Najo Test - [DATE]" at bounding box center [69, 13] width 45 height 8
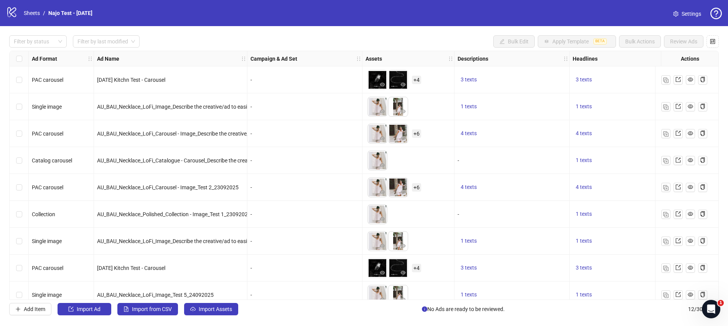
scroll to position [92, 0]
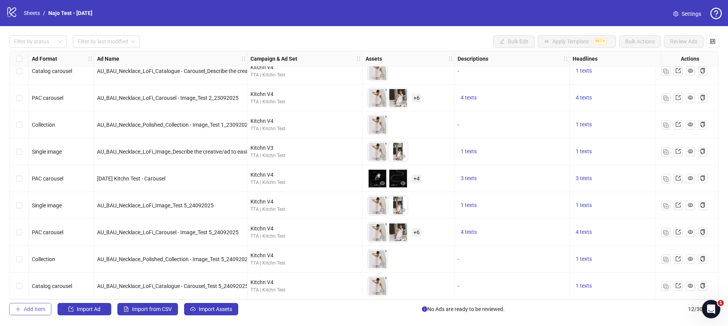
click at [30, 307] on span "Add Item" at bounding box center [34, 309] width 21 height 6
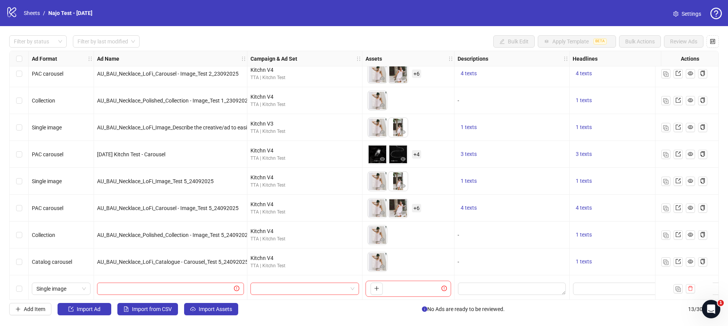
scroll to position [119, 0]
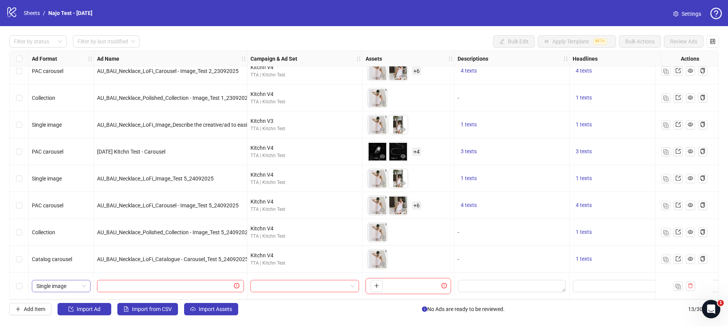
click at [68, 281] on span "Single image" at bounding box center [60, 286] width 49 height 12
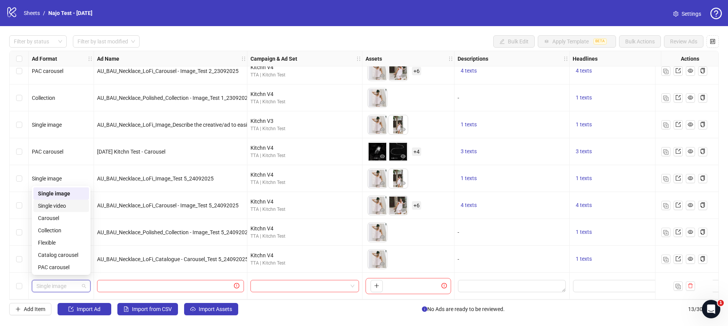
click at [76, 207] on div "Single video" at bounding box center [61, 205] width 46 height 8
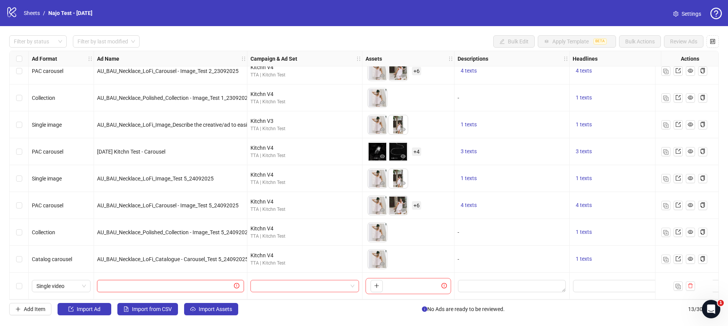
click at [223, 281] on input "text" at bounding box center [167, 285] width 131 height 8
type input "**********"
click at [319, 282] on input "search" at bounding box center [301, 286] width 92 height 12
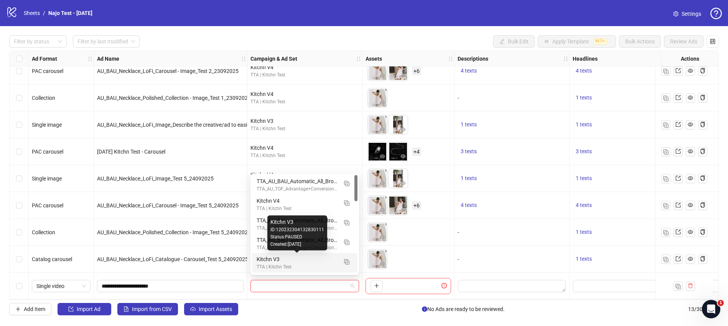
click at [291, 257] on div "Kitchn V3" at bounding box center [297, 259] width 81 height 8
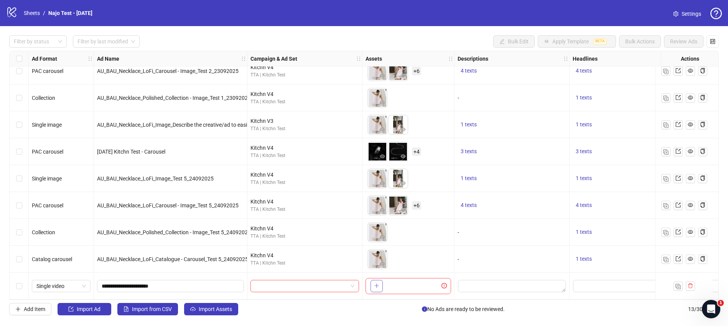
click at [381, 282] on button "button" at bounding box center [376, 286] width 12 height 12
click at [397, 283] on icon "plus" at bounding box center [397, 285] width 0 height 4
click at [276, 284] on input "search" at bounding box center [301, 286] width 92 height 12
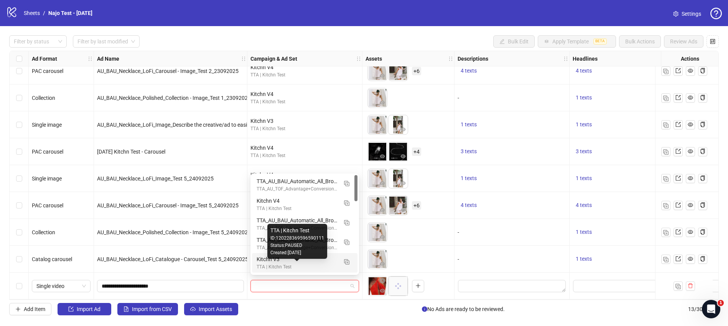
click at [282, 264] on div "TTA | Kitchn Test" at bounding box center [297, 266] width 81 height 7
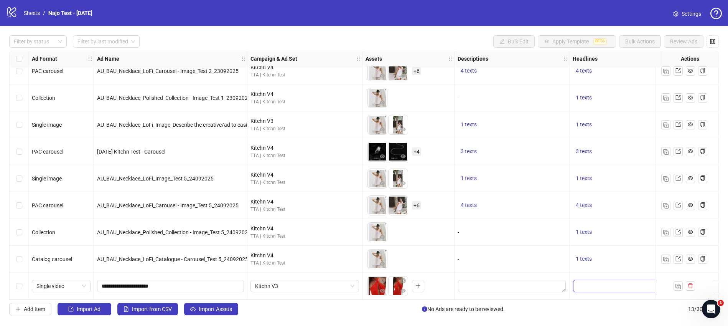
click at [606, 283] on input "Edit values" at bounding box center [627, 286] width 108 height 12
click at [604, 283] on input "Edit values" at bounding box center [627, 286] width 108 height 12
type input "****"
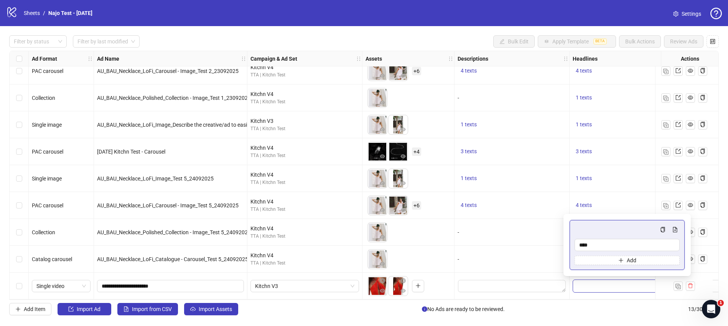
click at [570, 290] on div at bounding box center [626, 285] width 115 height 27
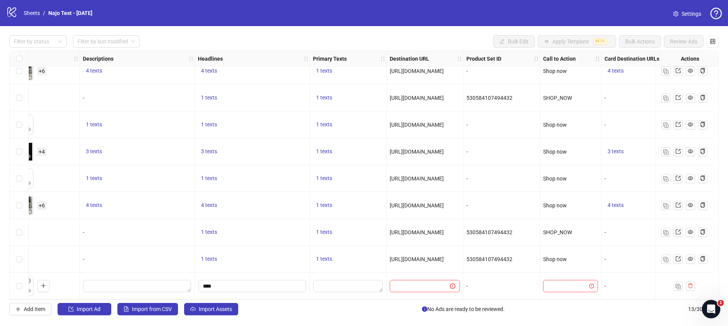
scroll to position [119, 377]
click at [350, 281] on textarea "Edit values" at bounding box center [345, 286] width 69 height 12
click at [345, 282] on textarea "Edit values" at bounding box center [345, 286] width 69 height 12
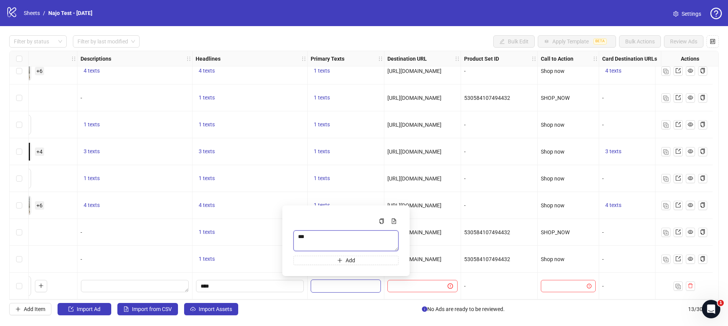
type textarea "****"
click at [310, 280] on div "****" at bounding box center [345, 285] width 77 height 27
drag, startPoint x: 440, startPoint y: 255, endPoint x: 386, endPoint y: 257, distance: 54.1
click at [386, 257] on div "[URL][DOMAIN_NAME]" at bounding box center [422, 258] width 77 height 27
click at [402, 281] on input "text" at bounding box center [414, 285] width 45 height 8
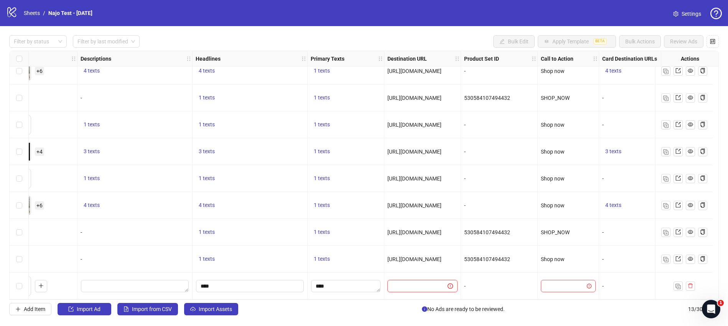
paste input "**********"
type input "**********"
click at [462, 272] on div "-" at bounding box center [499, 285] width 77 height 27
click at [571, 280] on input "search" at bounding box center [564, 286] width 39 height 12
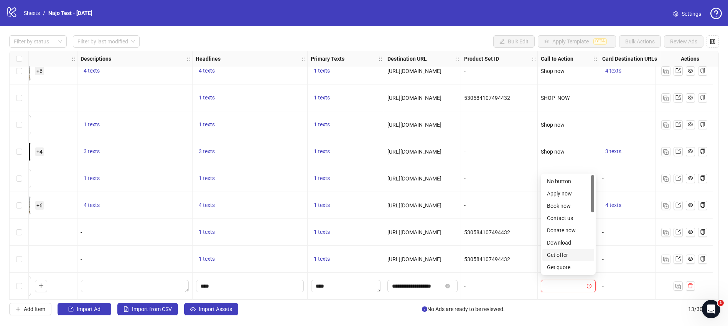
scroll to position [149, 0]
click at [569, 212] on div "Shop now" at bounding box center [568, 216] width 43 height 8
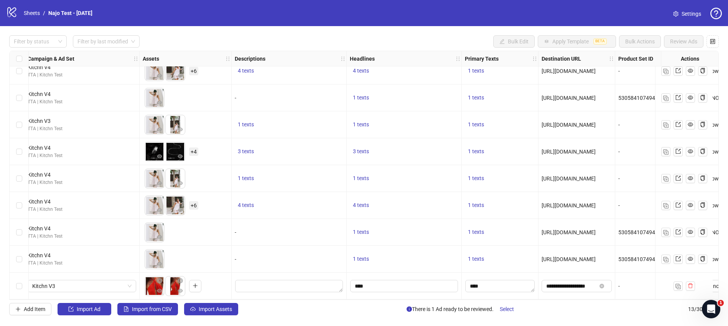
scroll to position [119, 0]
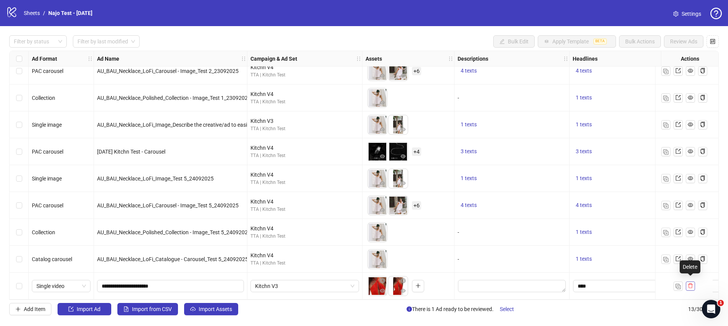
click at [691, 283] on icon "delete" at bounding box center [689, 285] width 5 height 5
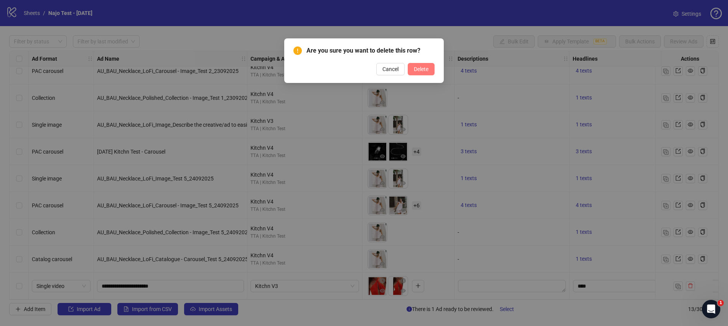
click at [420, 70] on span "Delete" at bounding box center [421, 69] width 15 height 6
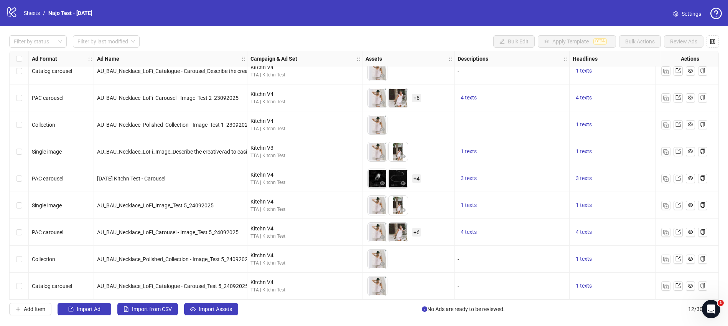
scroll to position [77, 0]
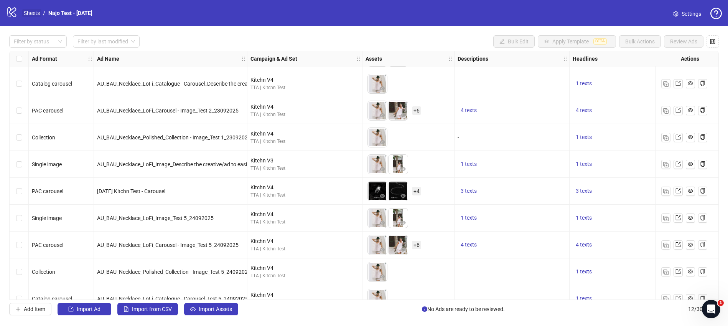
click at [28, 10] on link "Sheets" at bounding box center [31, 13] width 19 height 8
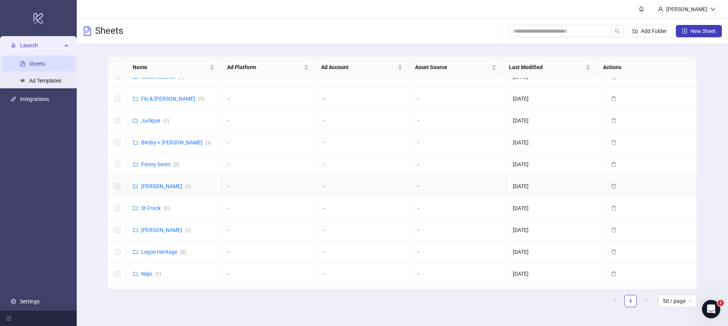
scroll to position [447, 0]
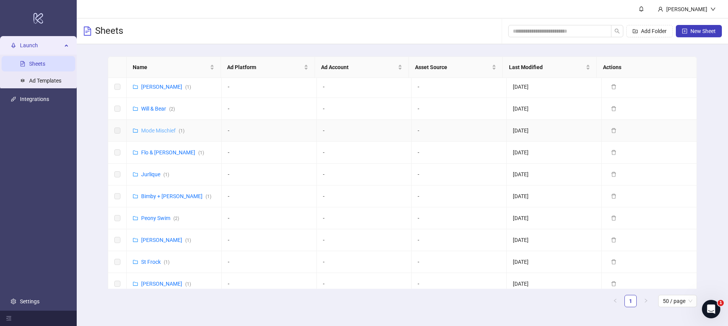
click at [160, 127] on link "Mode Mischief ( 1 )" at bounding box center [162, 130] width 43 height 6
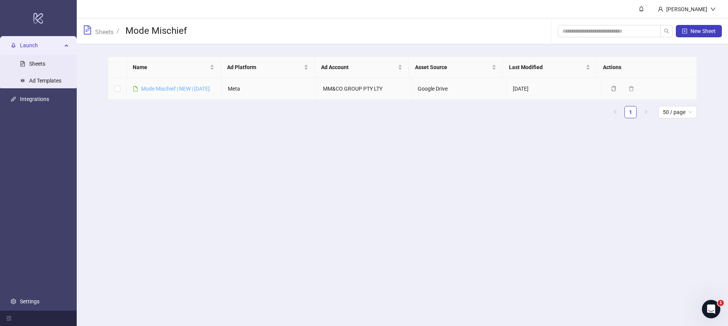
click at [156, 91] on link "Mode Mischief | NEW | [DATE]" at bounding box center [175, 89] width 69 height 6
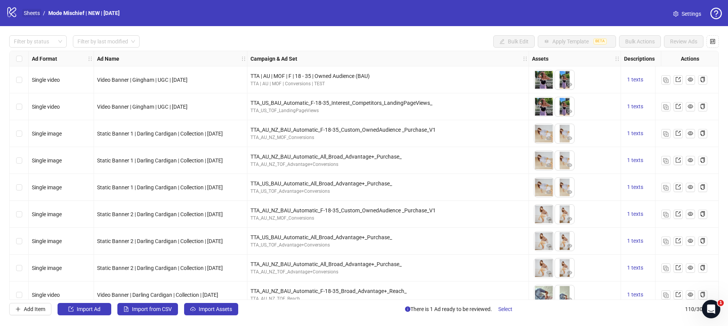
click at [28, 14] on link "Sheets" at bounding box center [31, 13] width 19 height 8
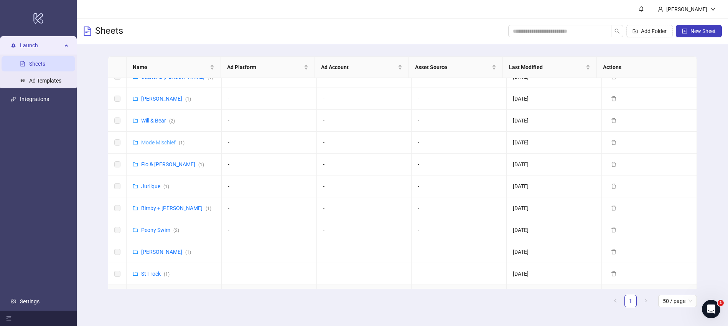
scroll to position [433, 0]
click at [161, 141] on link "Mode Mischief ( 1 )" at bounding box center [162, 144] width 43 height 6
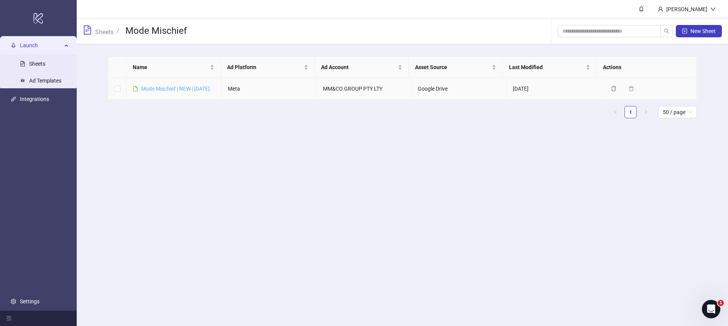
click at [181, 89] on link "Mode Mischief | NEW | [DATE]" at bounding box center [175, 89] width 69 height 6
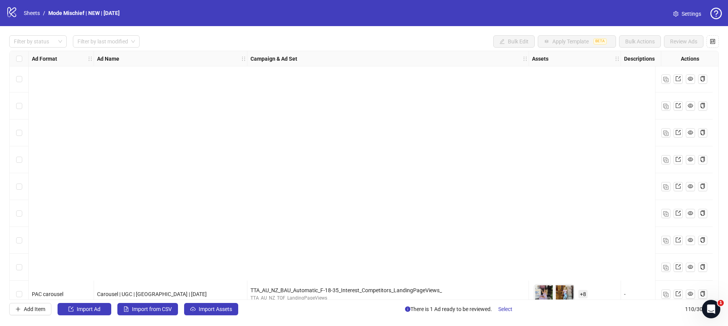
scroll to position [2723, 0]
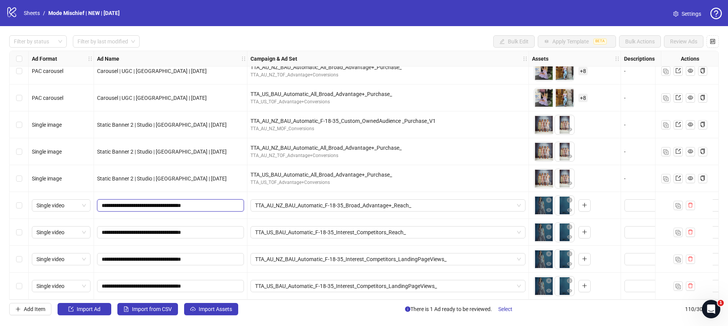
click at [224, 202] on input "**********" at bounding box center [170, 205] width 136 height 8
click at [81, 201] on span "Single video" at bounding box center [60, 205] width 49 height 12
click at [72, 228] on div "Single video" at bounding box center [61, 229] width 46 height 8
click at [33, 308] on span "Add Item" at bounding box center [34, 309] width 21 height 6
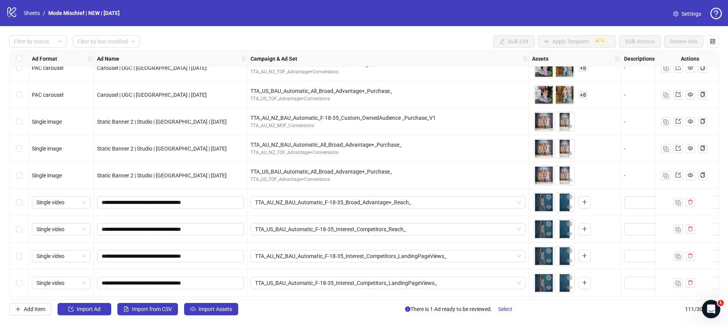
scroll to position [2749, 0]
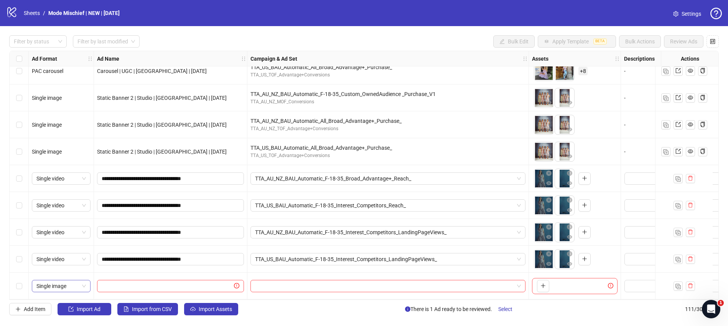
click at [70, 282] on span "Single image" at bounding box center [60, 286] width 49 height 12
click at [71, 208] on div "Single video" at bounding box center [61, 205] width 46 height 8
click at [164, 281] on input "text" at bounding box center [167, 285] width 131 height 8
click at [162, 282] on input "text" at bounding box center [167, 285] width 131 height 8
type input "****"
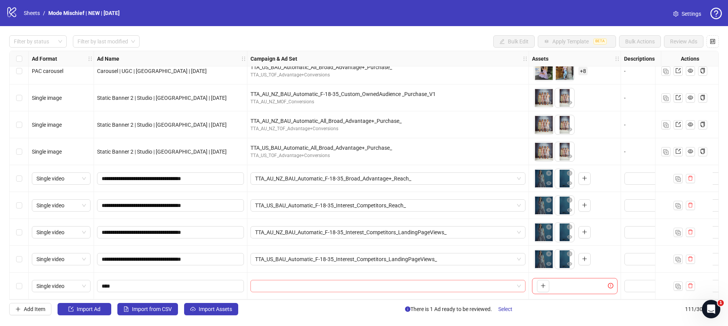
click at [313, 286] on input "search" at bounding box center [384, 286] width 259 height 12
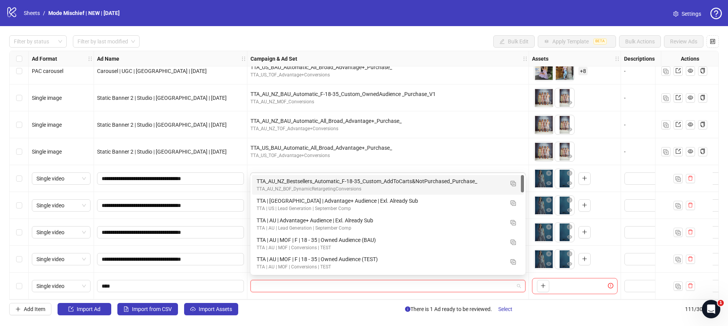
type input "*"
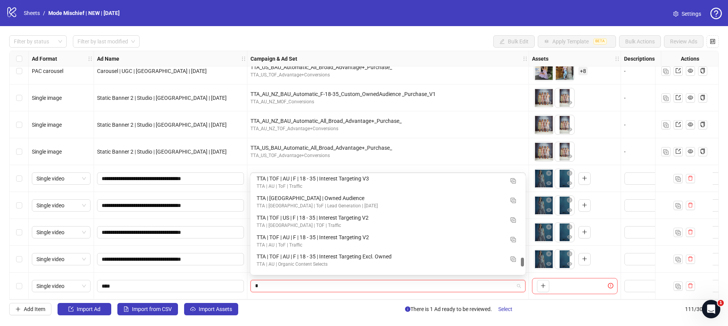
scroll to position [982, 0]
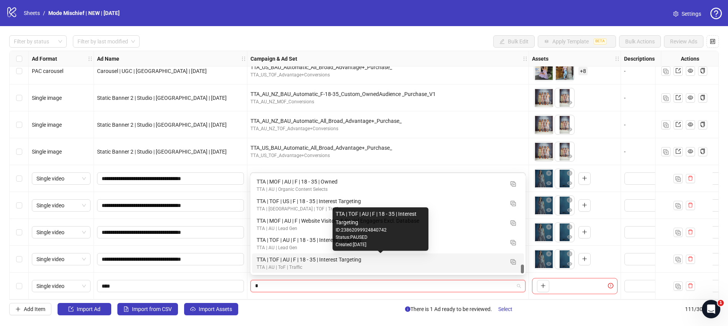
click at [301, 256] on div "TTA | TOF | AU | F | 18 - 35 | Interest Targeting" at bounding box center [380, 259] width 247 height 8
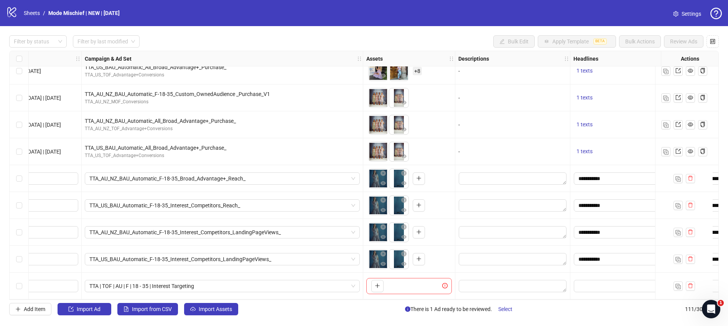
scroll to position [2749, 171]
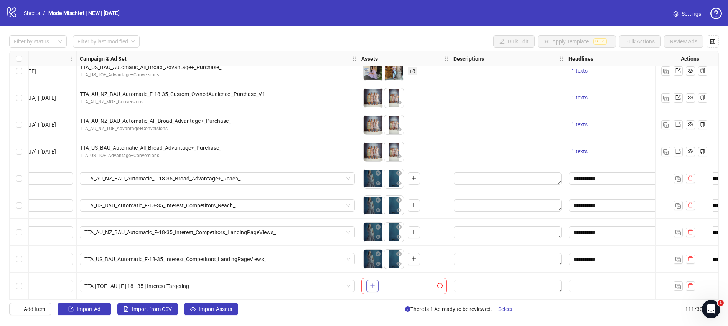
click at [373, 283] on icon "plus" at bounding box center [372, 285] width 5 height 5
click at [380, 278] on icon "close-circle" at bounding box center [377, 280] width 5 height 5
click at [378, 280] on button "button" at bounding box center [372, 286] width 12 height 12
click at [396, 282] on button "button" at bounding box center [393, 286] width 12 height 12
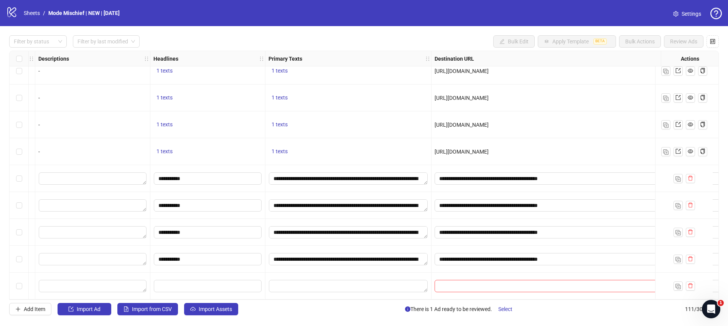
scroll to position [2749, 597]
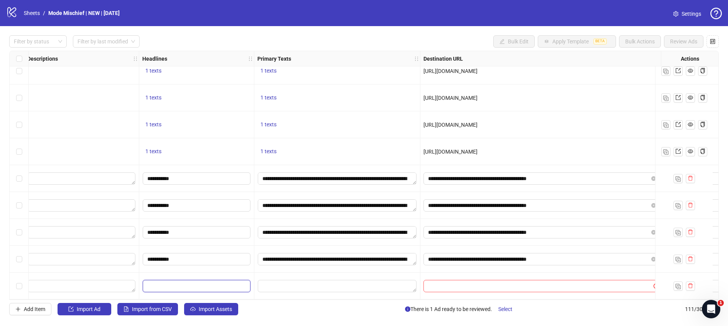
click at [216, 283] on input "Edit values" at bounding box center [197, 286] width 108 height 12
type input "****"
click at [258, 280] on textarea "Edit values" at bounding box center [337, 286] width 159 height 12
click at [273, 282] on textarea "Edit values" at bounding box center [337, 286] width 159 height 12
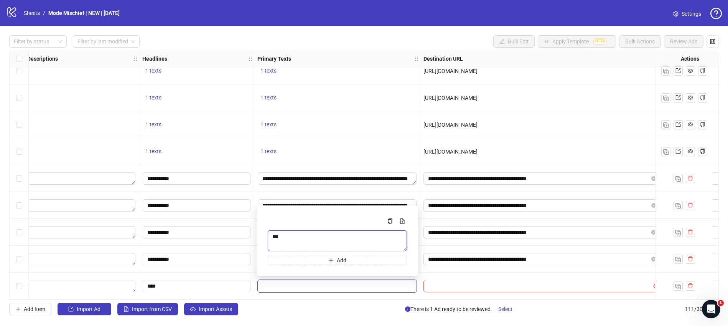
type textarea "****"
click at [427, 286] on span at bounding box center [543, 286] width 240 height 12
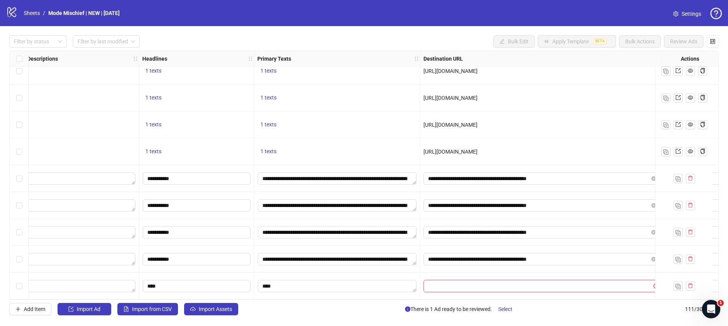
click at [433, 284] on input "text" at bounding box center [535, 285] width 215 height 8
click at [466, 257] on input "**********" at bounding box center [538, 259] width 220 height 8
click at [453, 284] on input "text" at bounding box center [535, 285] width 215 height 8
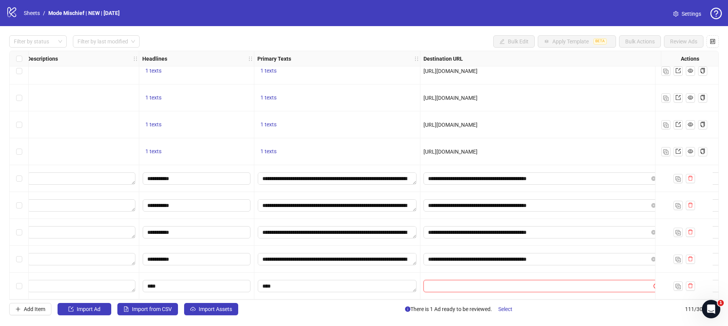
paste input "**********"
type input "**********"
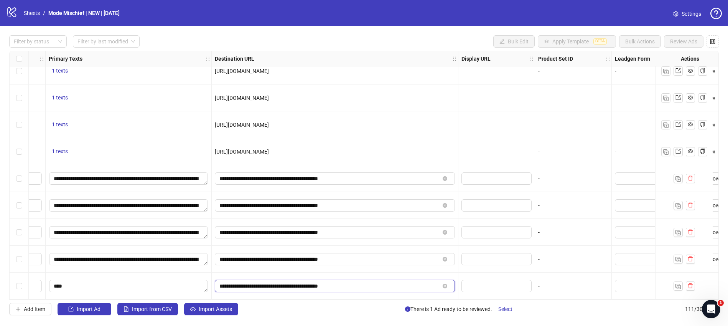
scroll to position [2749, 977]
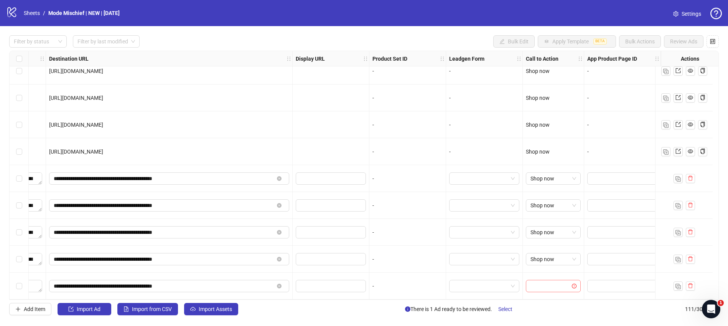
click at [533, 285] on input "search" at bounding box center [549, 286] width 39 height 12
click at [544, 252] on div "Shop now" at bounding box center [547, 252] width 43 height 8
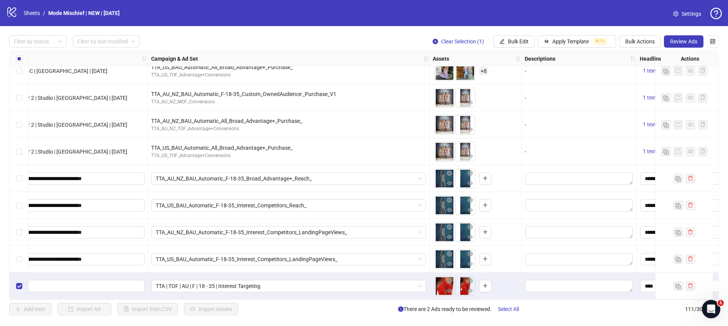
scroll to position [2749, 0]
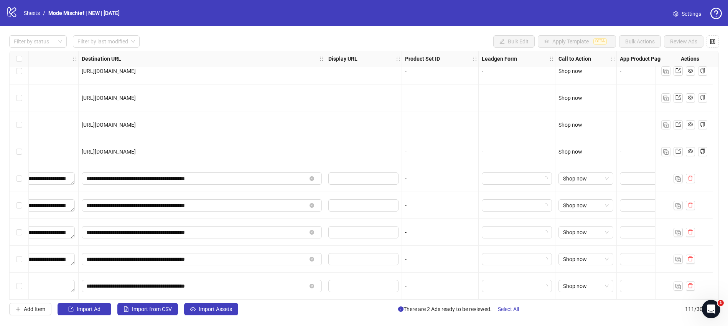
scroll to position [2749, 977]
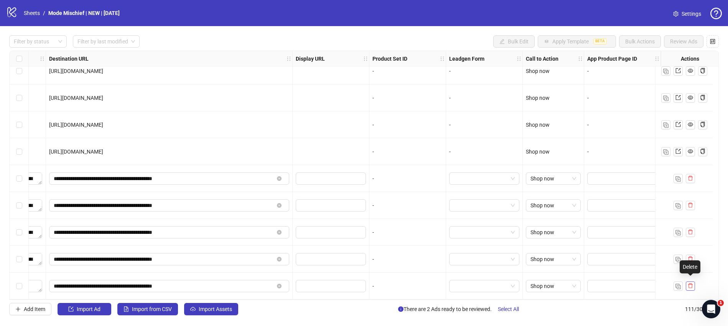
click at [690, 284] on icon "delete" at bounding box center [690, 285] width 5 height 5
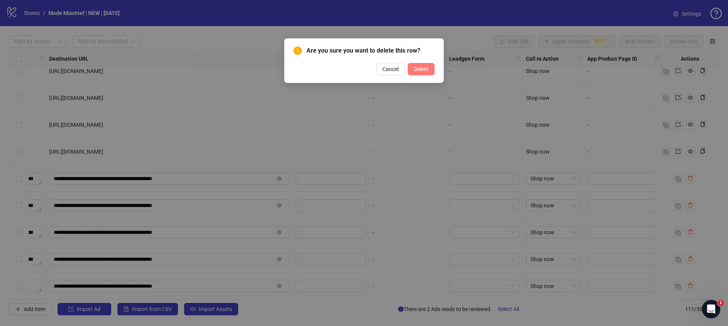
click at [419, 69] on span "Delete" at bounding box center [421, 69] width 15 height 6
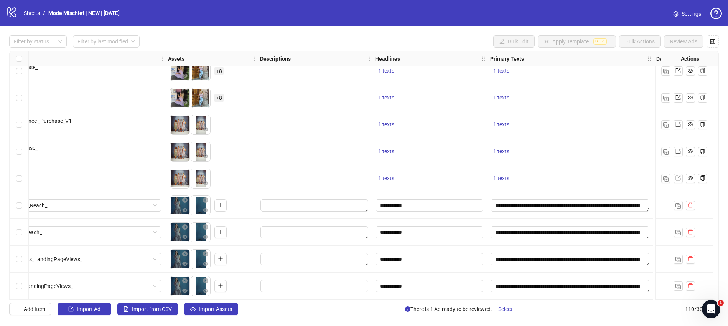
scroll to position [2723, 0]
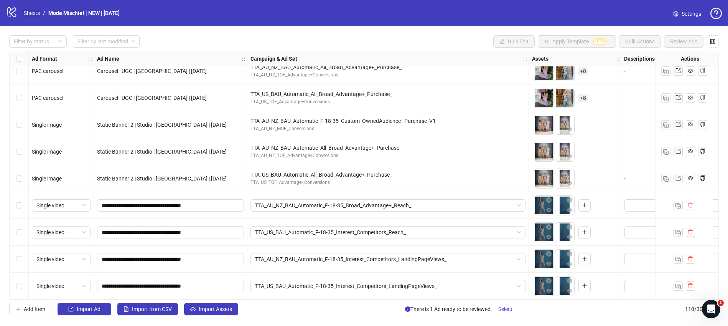
click at [35, 12] on link "Sheets" at bounding box center [31, 13] width 19 height 8
